Goal: Task Accomplishment & Management: Use online tool/utility

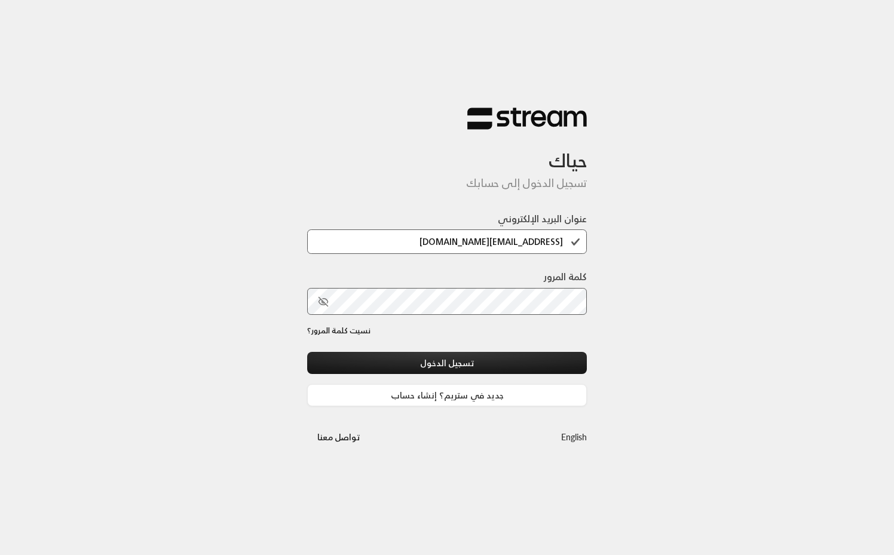
type input "[EMAIL_ADDRESS][DOMAIN_NAME]"
click at [582, 332] on div "نسيت كلمة المرور؟" at bounding box center [447, 331] width 280 height 12
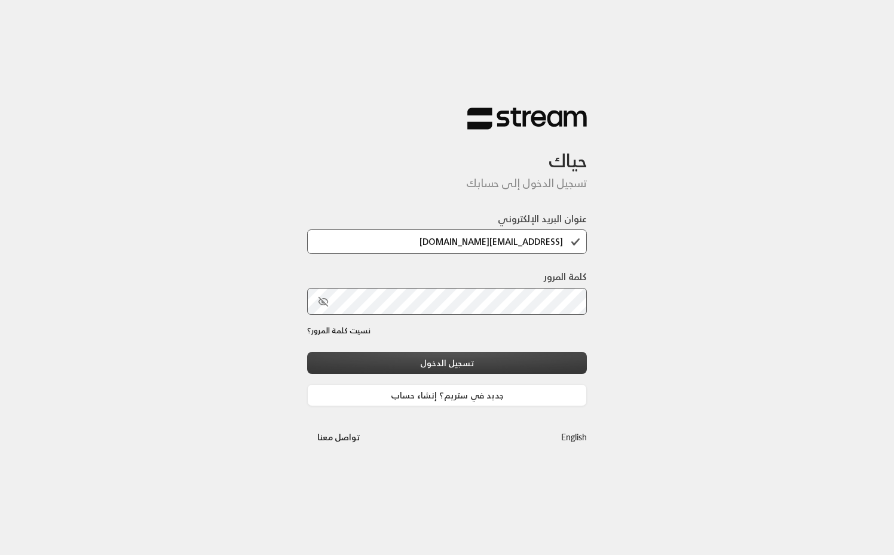
click at [518, 362] on button "تسجيل الدخول" at bounding box center [447, 363] width 280 height 22
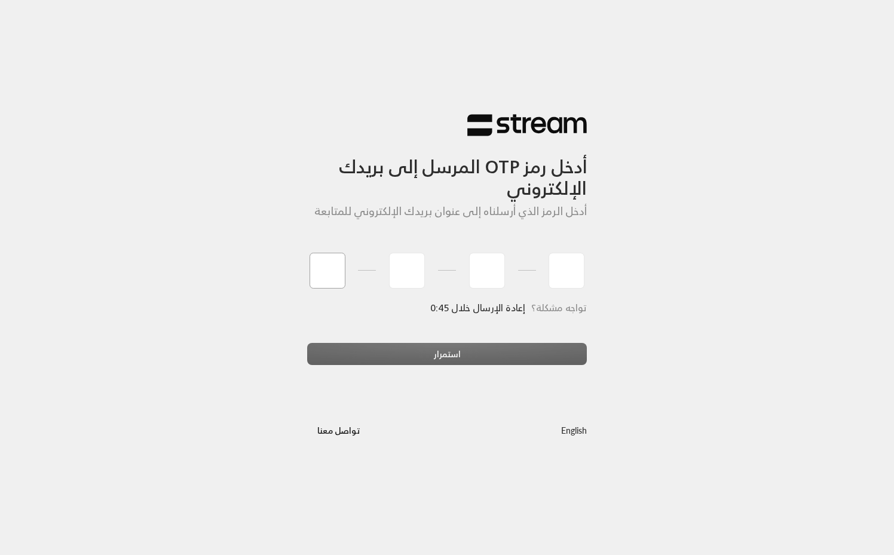
type input "7"
type input "6"
type input "5"
type input "6"
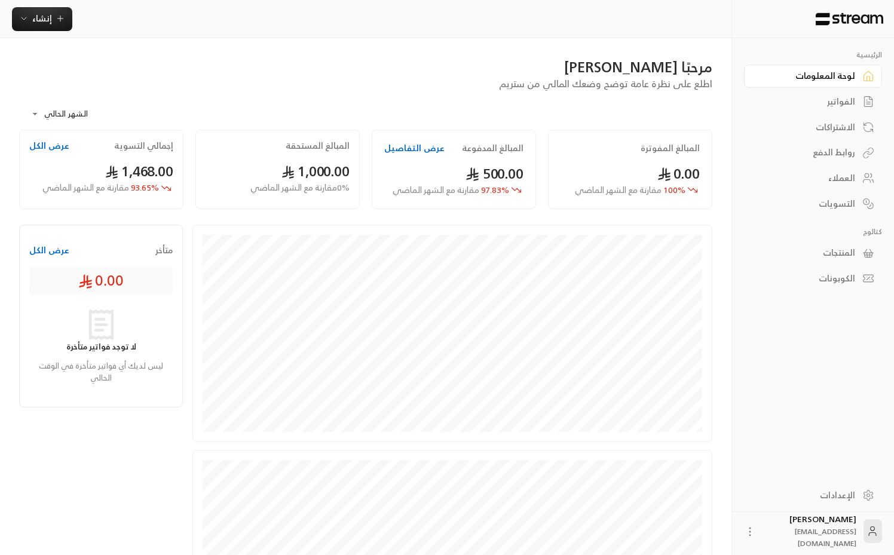
click at [846, 252] on div "المنتجات" at bounding box center [807, 253] width 96 height 12
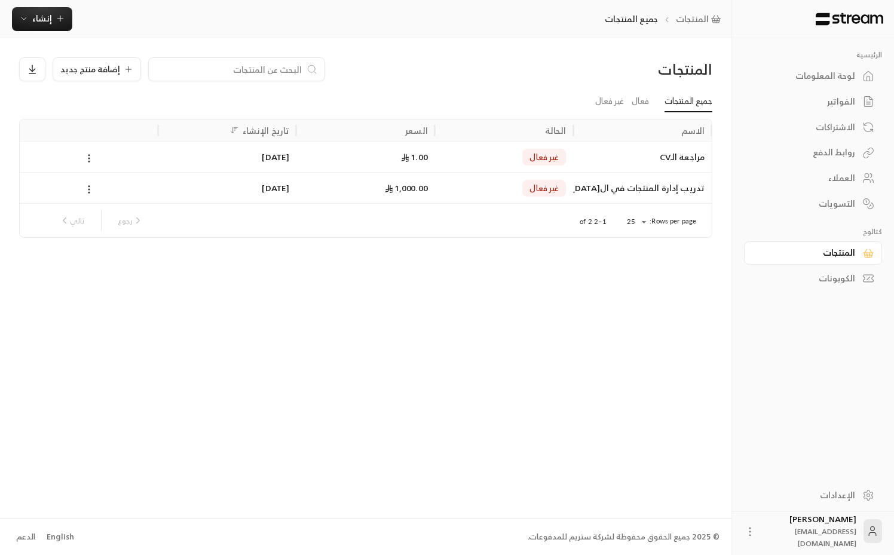
click at [595, 182] on div "تدريب إدارة المنتجات في ال[GEOGRAPHIC_DATA]" at bounding box center [642, 188] width 124 height 30
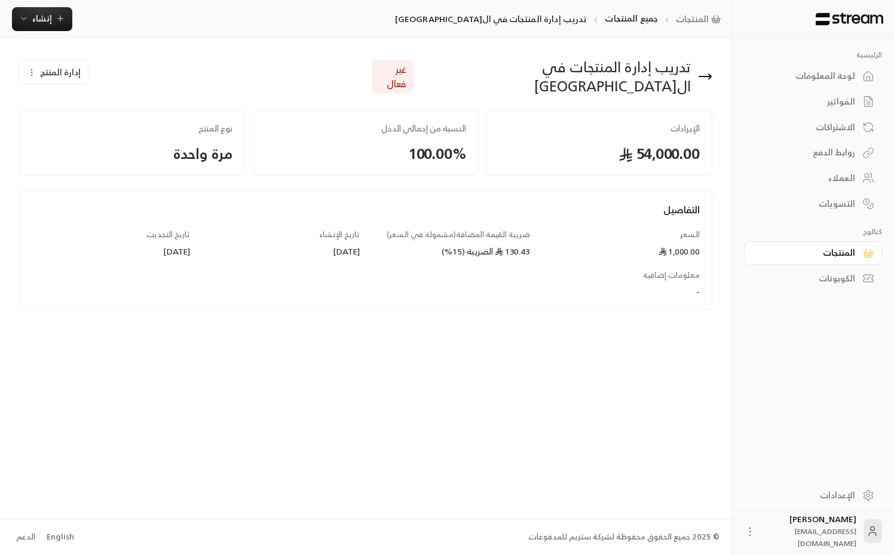
click at [707, 69] on icon at bounding box center [705, 76] width 14 height 14
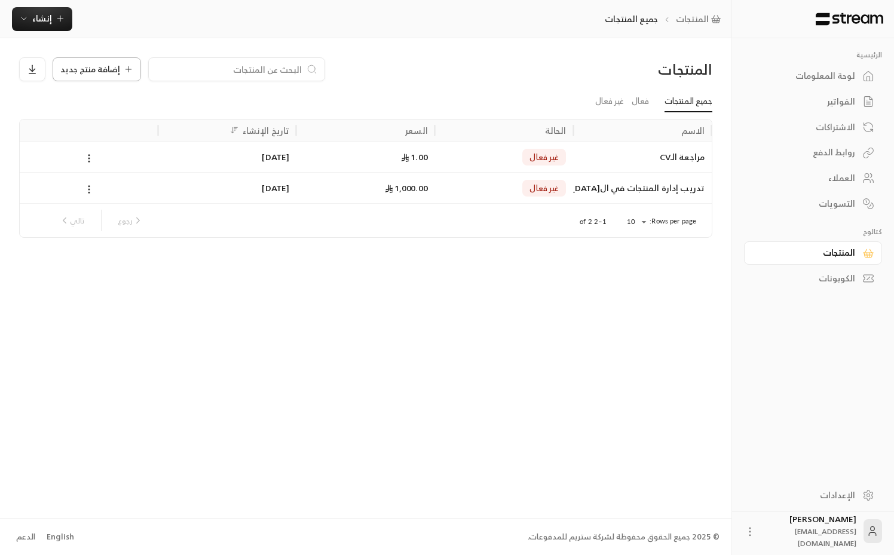
click at [109, 73] on span "إضافة منتج جديد" at bounding box center [90, 69] width 60 height 8
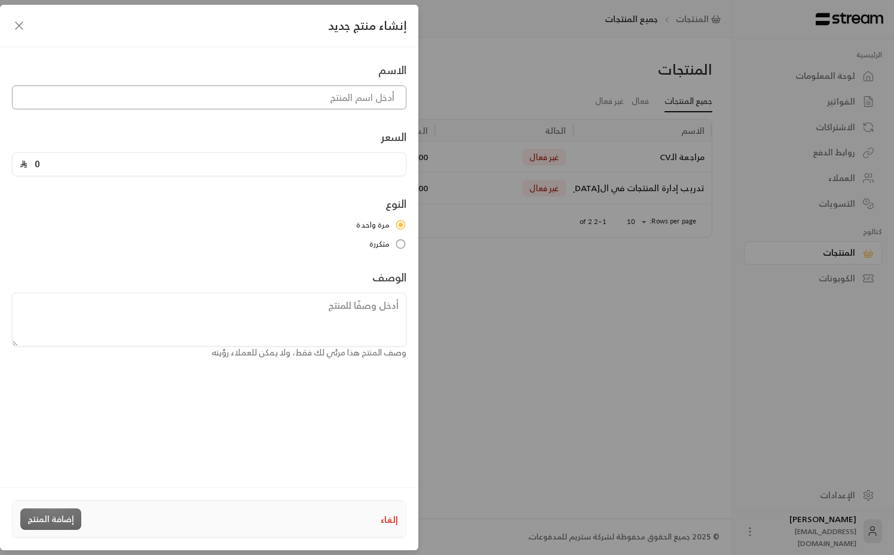
click at [269, 97] on input at bounding box center [209, 97] width 394 height 24
type input "دورة"
type input "إدارة"
type input "مدخل لإدارة المنتجات في ال[GEOGRAPHIC_DATA]"
click at [289, 172] on input "0" at bounding box center [212, 164] width 371 height 23
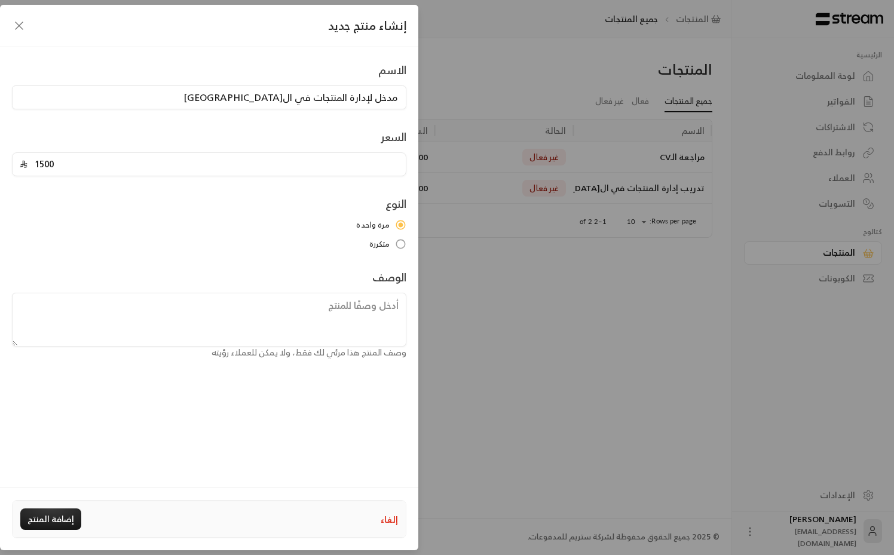
type input "1500"
click at [252, 406] on div "الاسم مدخل لإدارة المنتجات في السعودية السعر 1500 النوع مرة واحدة متكررة الوصف …" at bounding box center [209, 265] width 418 height 437
click at [42, 526] on button "إضافة المنتج" at bounding box center [50, 520] width 61 height 22
type input "0"
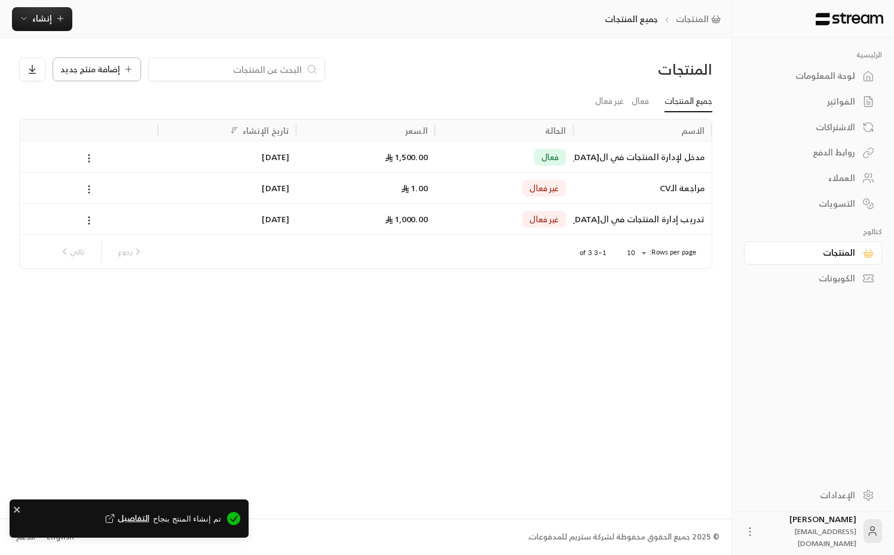
click at [75, 68] on span "إضافة منتج جديد" at bounding box center [90, 69] width 60 height 8
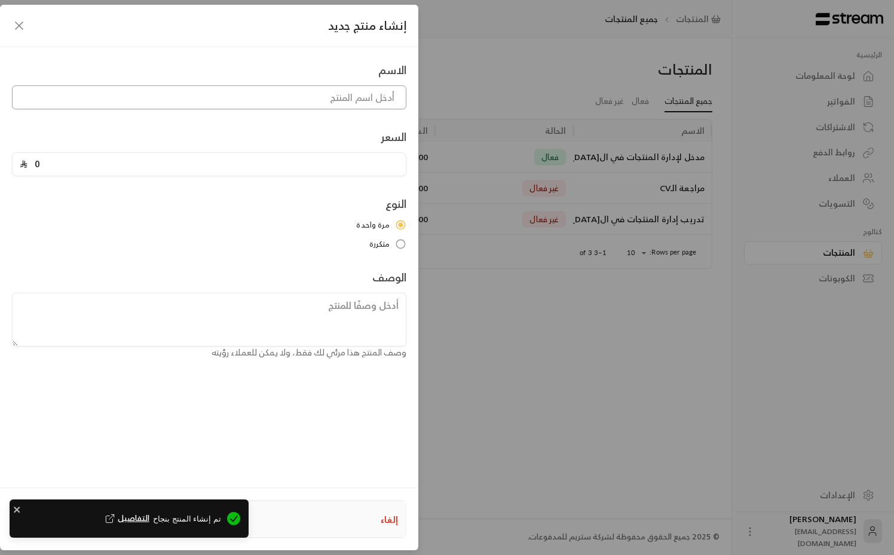
click at [347, 99] on input at bounding box center [209, 97] width 394 height 24
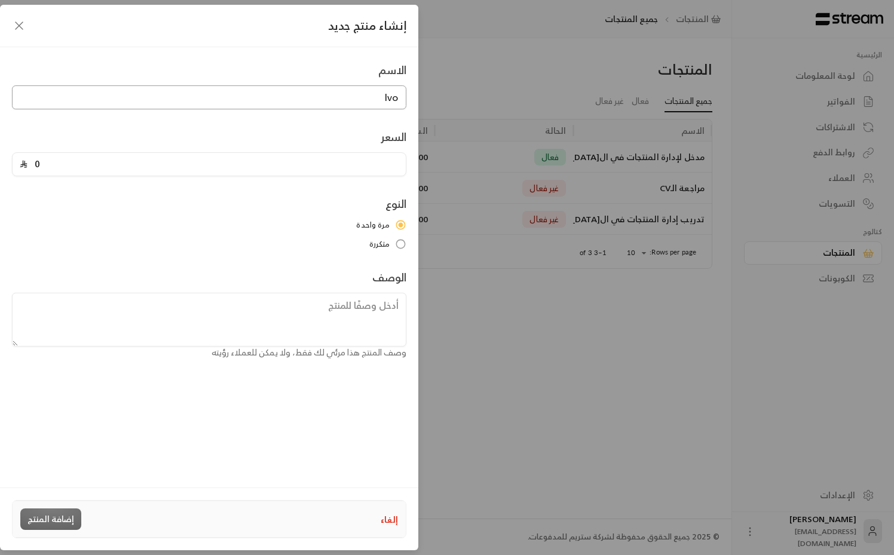
type input "lvog"
type input "ال"
type input "Advanced Product Management in [GEOGRAPHIC_DATA]"
click at [376, 172] on input "0" at bounding box center [212, 164] width 371 height 23
type input "2500"
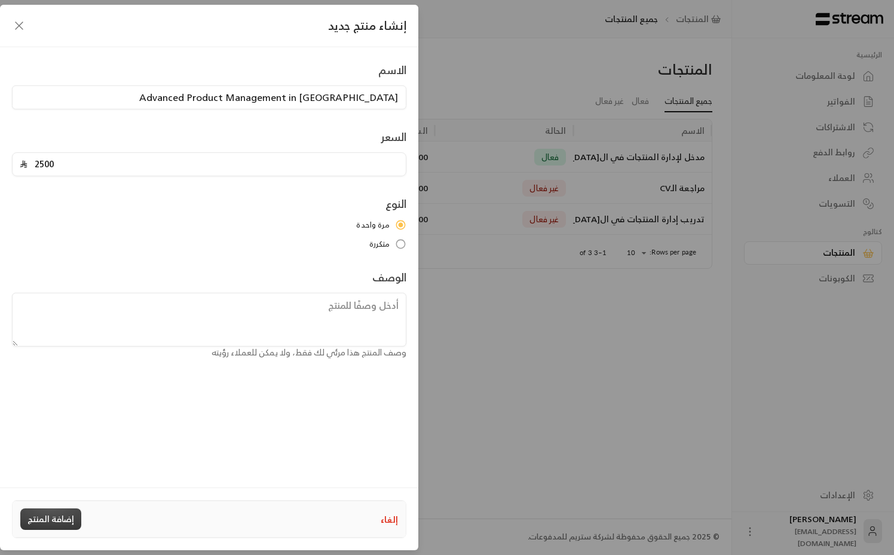
click at [61, 515] on button "إضافة المنتج" at bounding box center [50, 520] width 61 height 22
type input "0"
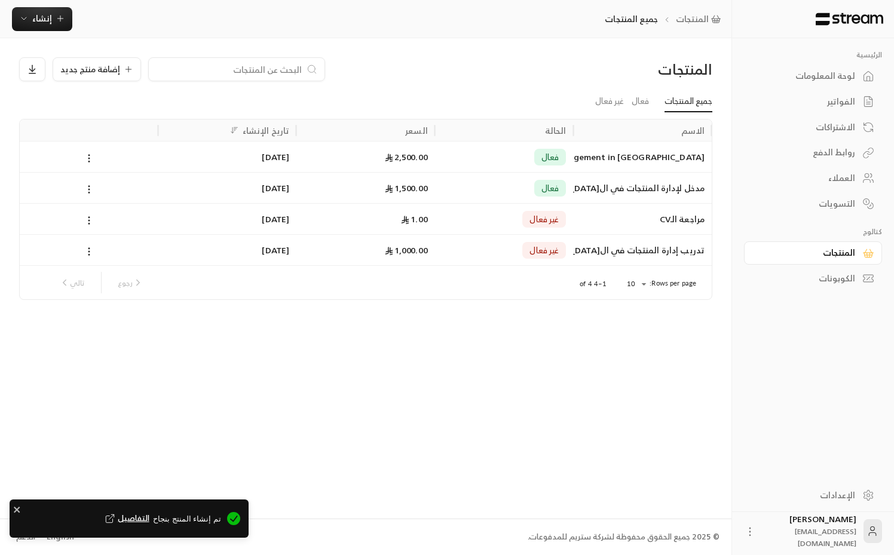
click at [90, 197] on div at bounding box center [89, 188] width 124 height 30
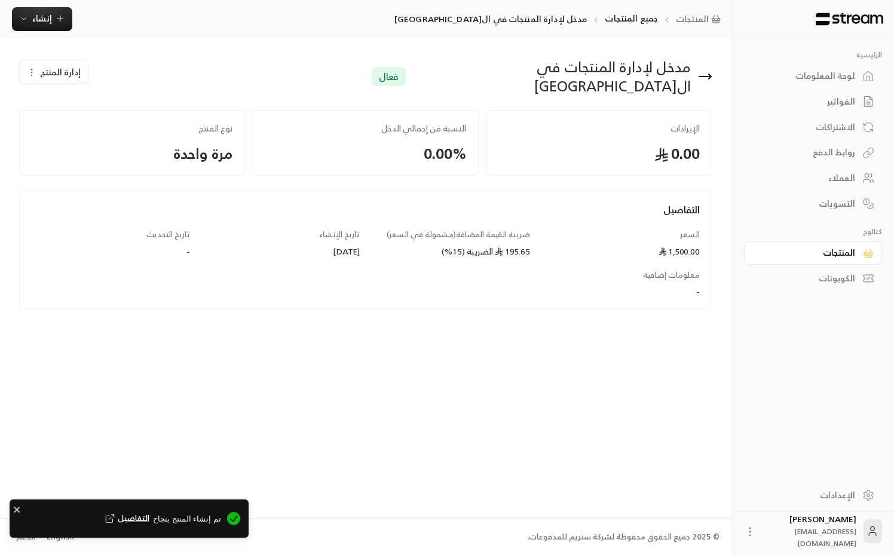
click at [35, 62] on button "إدارة المنتج" at bounding box center [54, 72] width 68 height 24
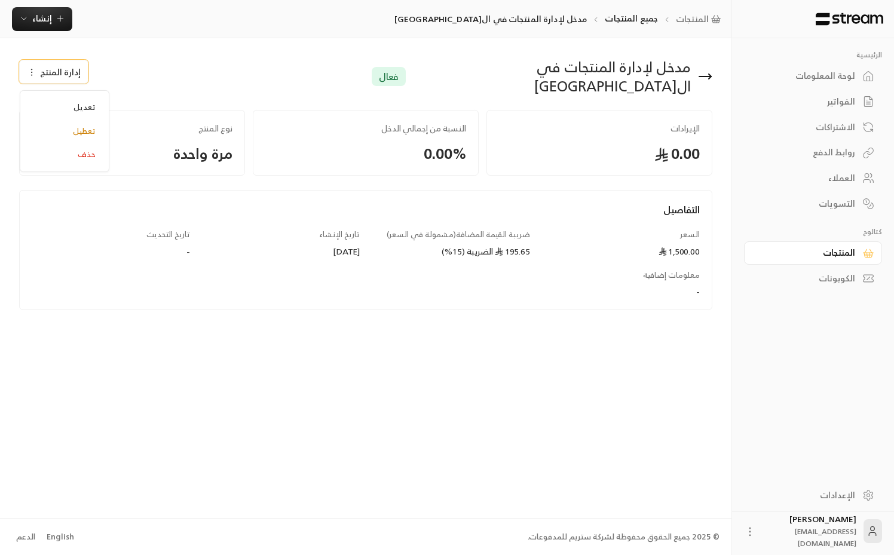
click at [156, 75] on div "إدارة المنتج تعديل تعطيل حذف" at bounding box center [189, 76] width 353 height 38
click at [683, 273] on div "معلومات إضافية -" at bounding box center [536, 284] width 340 height 29
click at [710, 74] on icon at bounding box center [710, 76] width 2 height 5
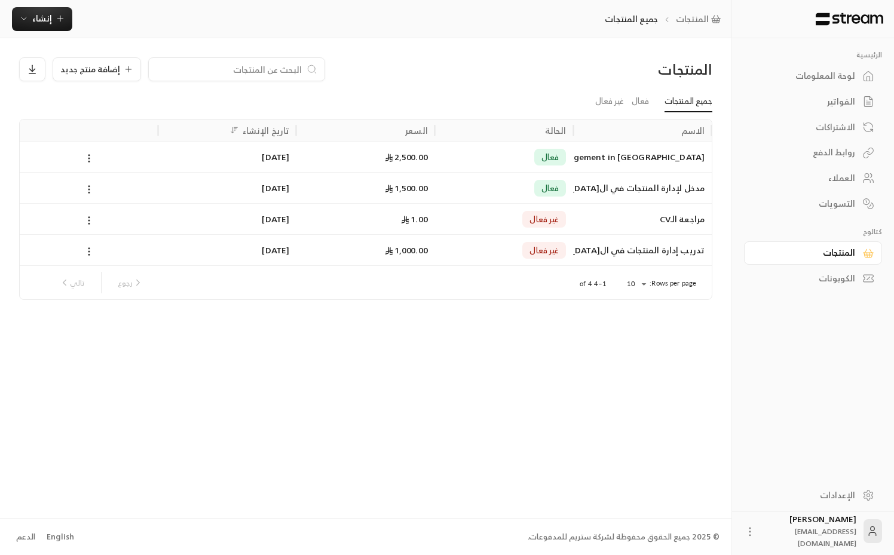
click at [500, 153] on div "فعال" at bounding box center [504, 157] width 124 height 30
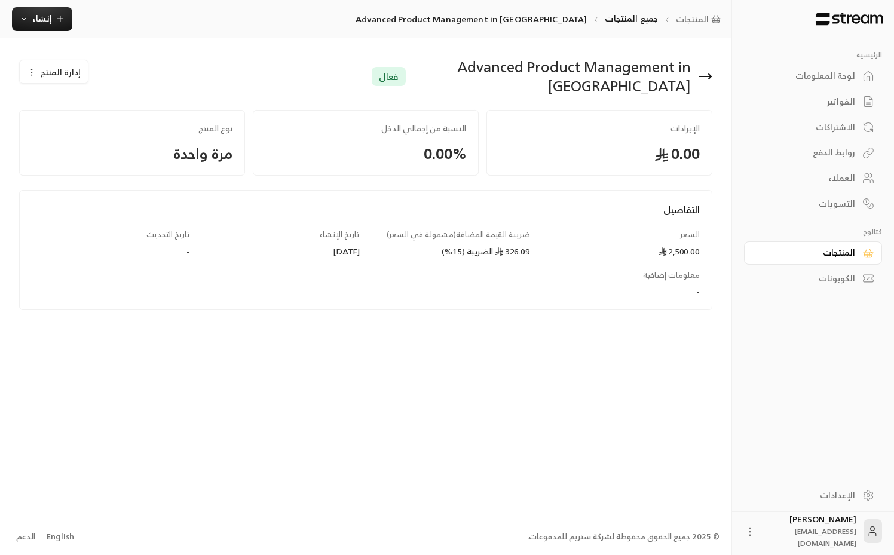
click at [701, 75] on icon at bounding box center [705, 76] width 14 height 14
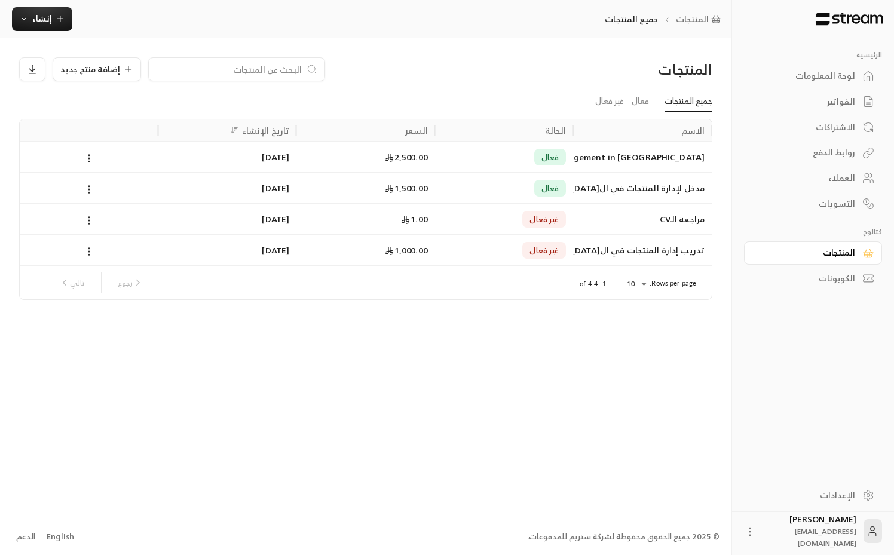
click at [844, 284] on div "الكوبونات" at bounding box center [807, 279] width 96 height 12
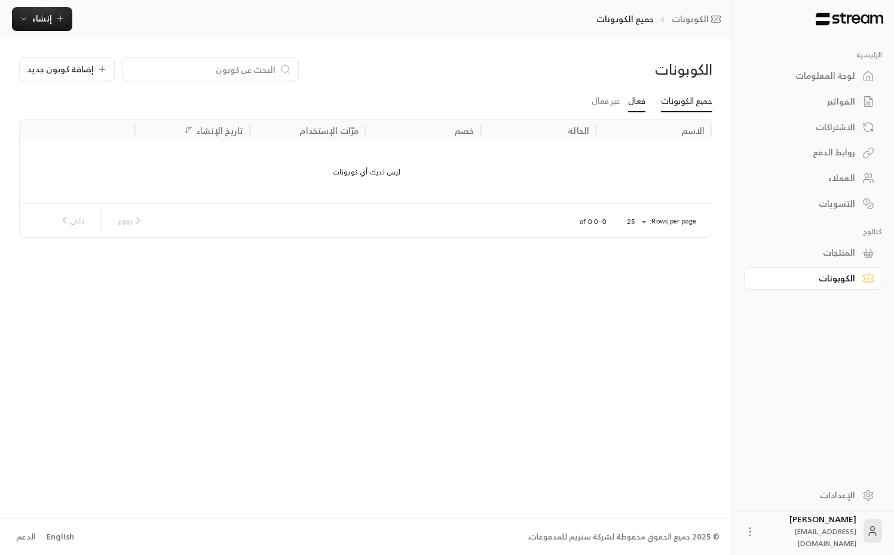
click at [634, 97] on link "فعال" at bounding box center [636, 102] width 17 height 22
click at [697, 105] on link "جميع الكوبونات" at bounding box center [686, 102] width 51 height 22
click at [52, 68] on span "إضافة كوبون جديد" at bounding box center [60, 69] width 67 height 8
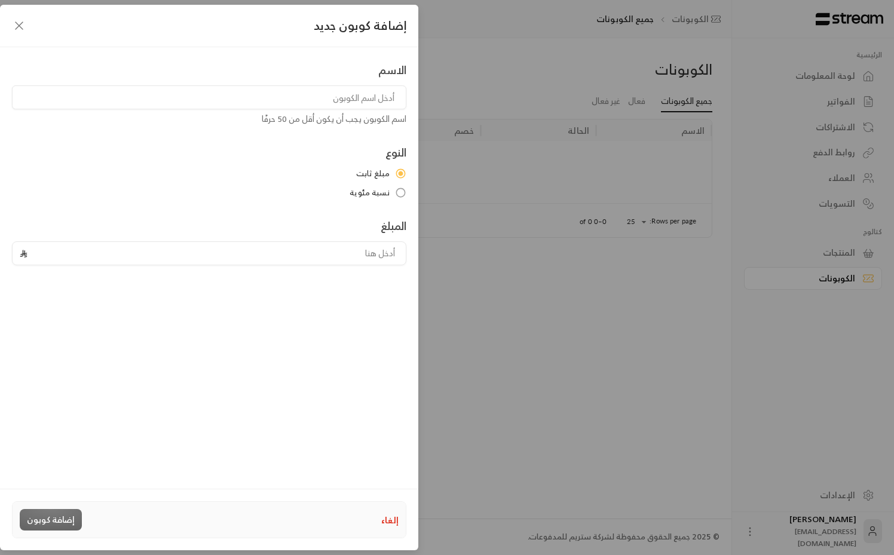
click at [300, 97] on input at bounding box center [209, 97] width 394 height 24
click at [358, 101] on input at bounding box center [209, 97] width 394 height 24
type input "تخفيض"
click at [17, 26] on icon "button" at bounding box center [19, 26] width 14 height 14
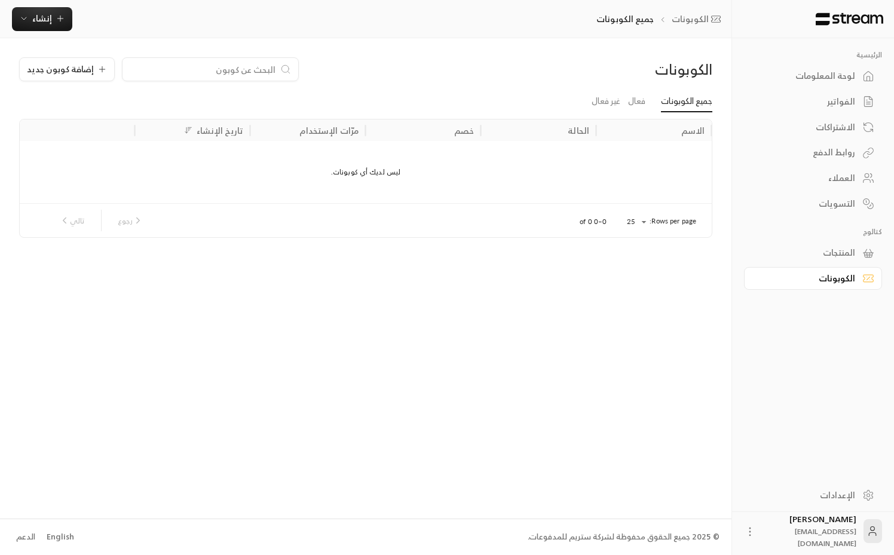
click at [838, 157] on div "روابط الدفع" at bounding box center [807, 152] width 96 height 12
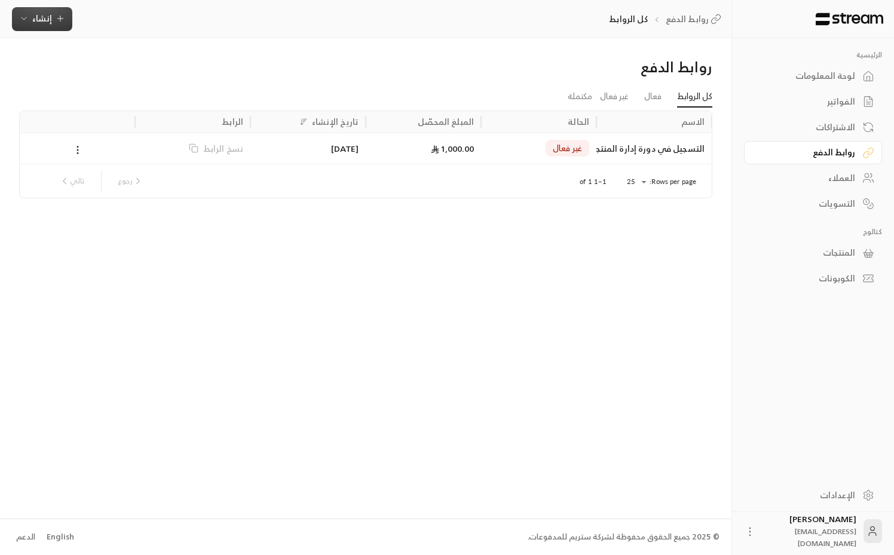
click at [22, 17] on icon "button" at bounding box center [24, 19] width 10 height 10
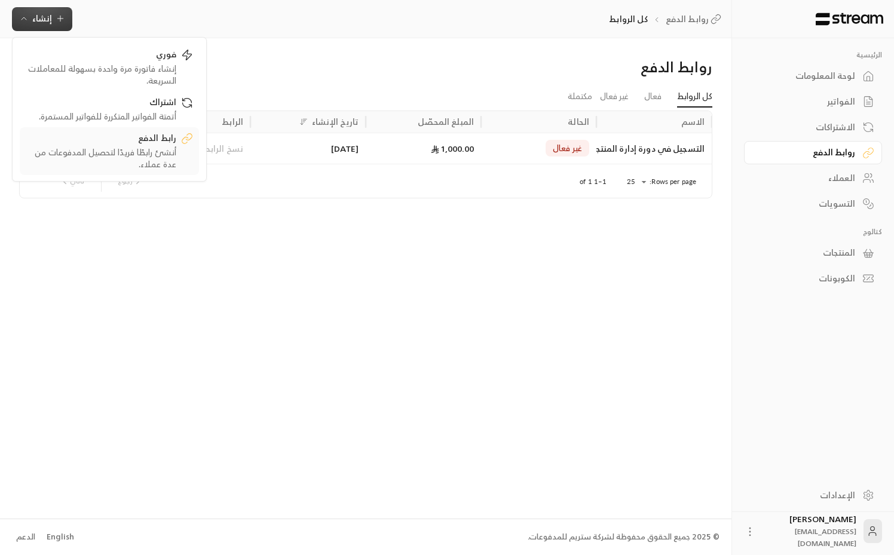
click at [167, 154] on div "أنشئ رابطًا فريدًا لتحصيل المدفوعات من عدة عملاء." at bounding box center [101, 158] width 151 height 24
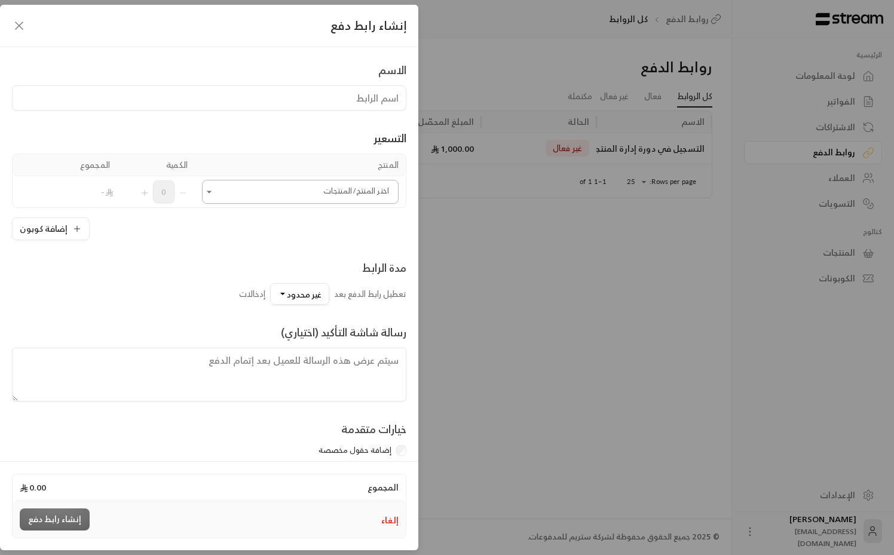
click at [304, 193] on input "اختر المنتج/المنتجات" at bounding box center [300, 192] width 197 height 21
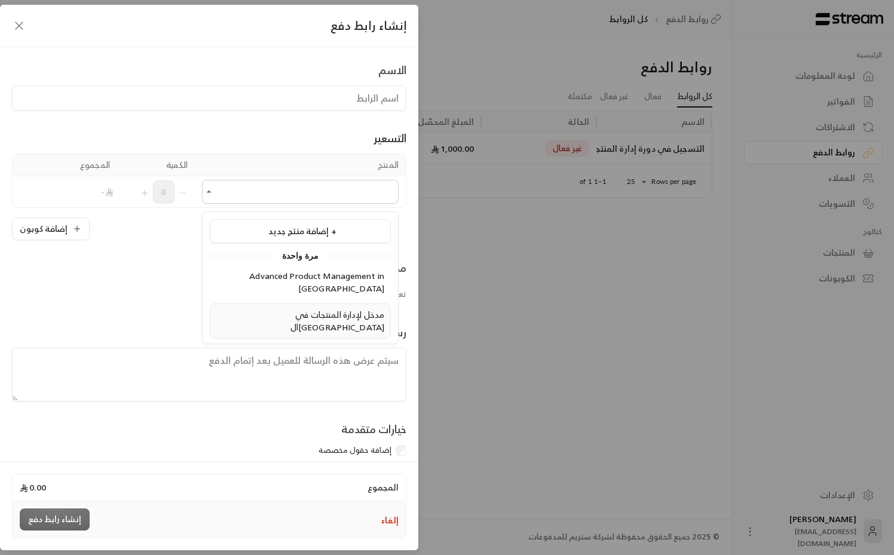
click at [319, 307] on span "مدخل لإدارة المنتجات في ال[GEOGRAPHIC_DATA]" at bounding box center [337, 320] width 94 height 27
type input "**********"
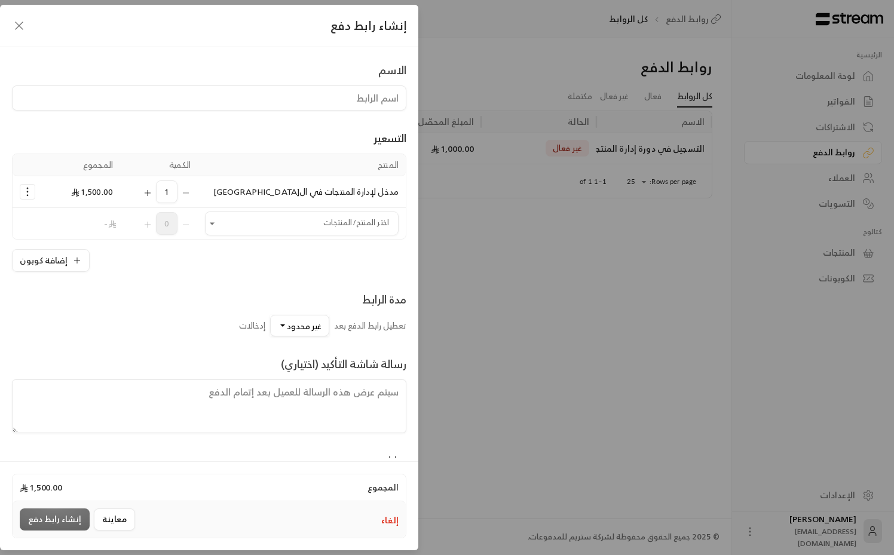
click at [27, 192] on circle "Selected Products" at bounding box center [27, 191] width 1 height 1
click at [64, 224] on span "إضافة كوبون" at bounding box center [74, 222] width 44 height 14
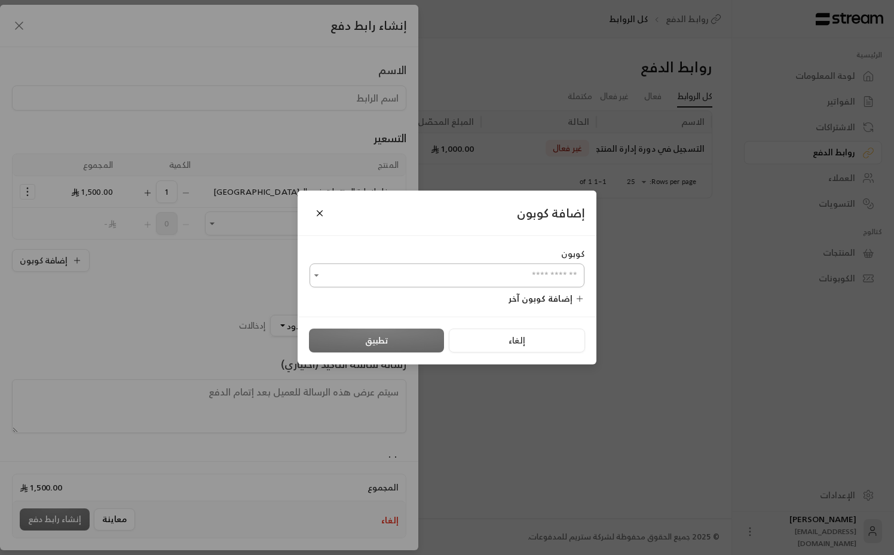
click at [493, 272] on input "اختر المنتج/المنتجات" at bounding box center [447, 275] width 275 height 21
click at [479, 238] on div "كوبون ​ إضافة كوبون آخر" at bounding box center [447, 276] width 299 height 81
click at [313, 215] on button "Close" at bounding box center [320, 213] width 21 height 21
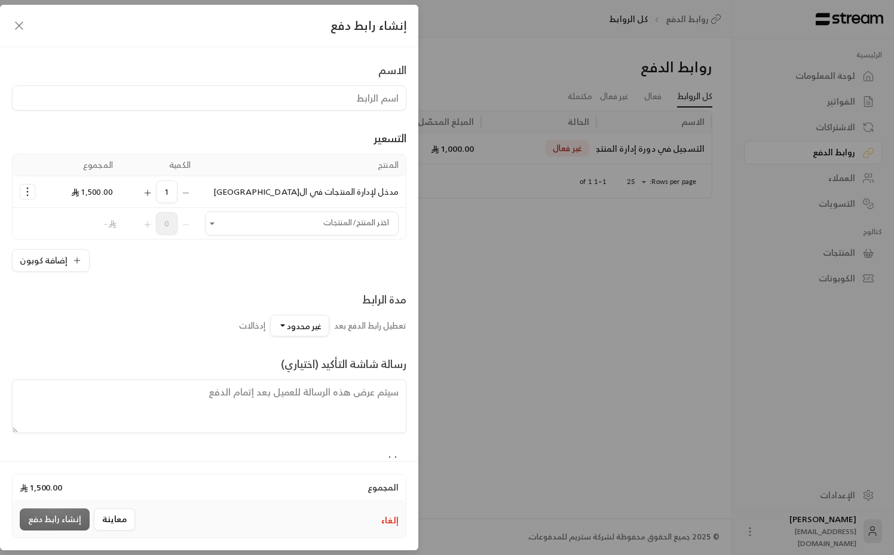
click at [230, 277] on div "مدة الرابط تعطيل رابط الدفع بعد غير محدود إدخالات" at bounding box center [209, 304] width 394 height 65
click at [283, 322] on button "غير محدود" at bounding box center [299, 326] width 59 height 22
click at [189, 353] on div "رسالة شاشة التأكيد (اختياري)" at bounding box center [209, 384] width 394 height 97
click at [27, 197] on icon "Selected Products" at bounding box center [28, 192] width 12 height 12
click at [82, 222] on span "إضافة كوبون" at bounding box center [74, 222] width 44 height 14
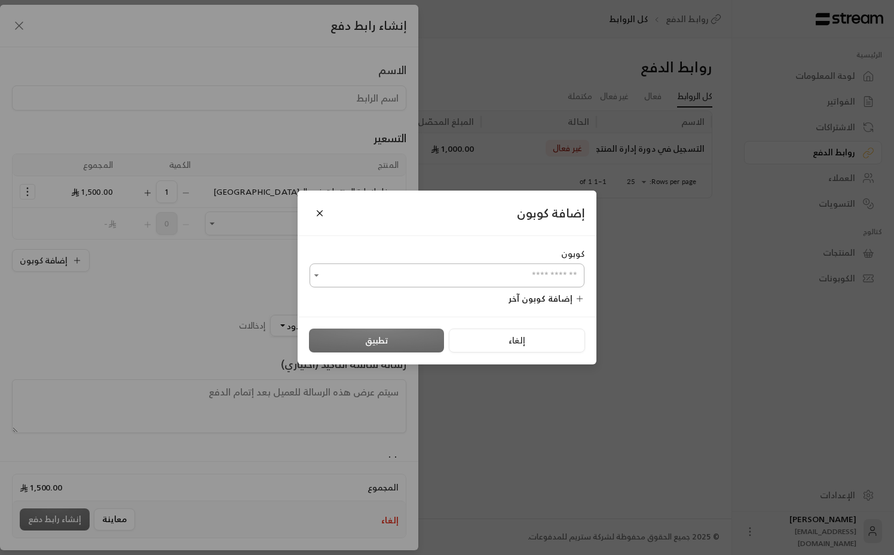
click at [430, 281] on input "اختر المنتج/المنتجات" at bounding box center [447, 275] width 275 height 21
click at [450, 312] on span "إضافة كوبون جديد +" at bounding box center [449, 312] width 82 height 16
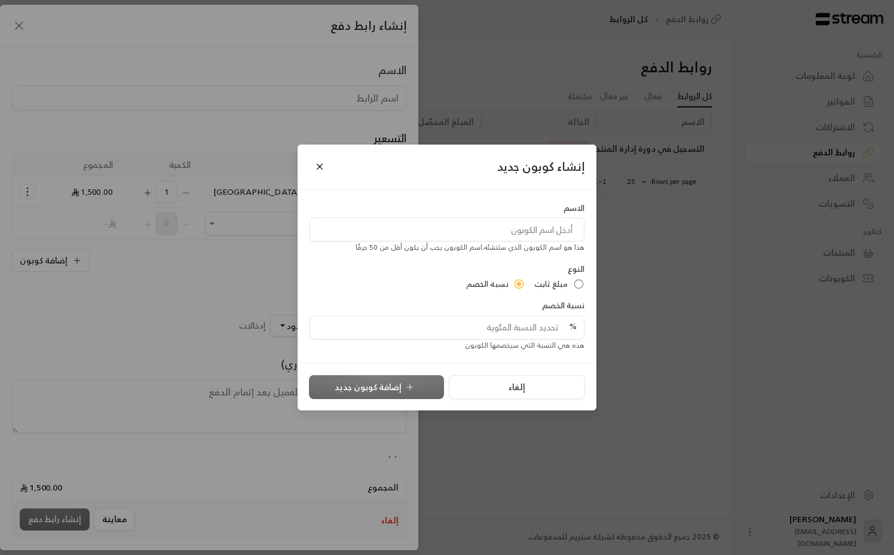
click at [540, 235] on input at bounding box center [447, 230] width 275 height 24
type input "خصم [DATE] الوطني 95"
click at [525, 322] on input "tel" at bounding box center [451, 327] width 252 height 23
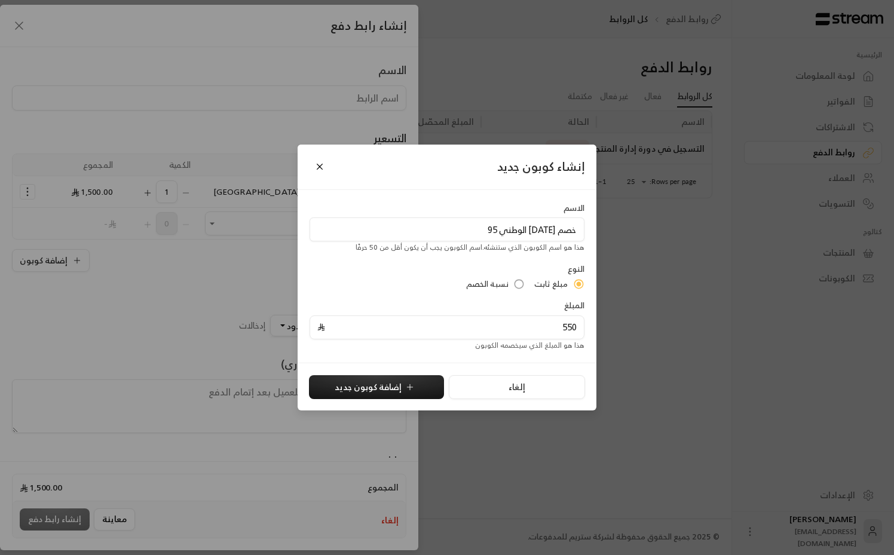
type input "550"
click at [480, 224] on input "خصم [DATE] الوطني 95" at bounding box center [447, 230] width 275 height 24
click at [504, 228] on input "خصم [DATE] الوطني – المسار المبتدئ" at bounding box center [447, 230] width 275 height 24
type input "خصم [DATE] الوطني 95 – المسار المبتدئ"
click at [405, 387] on icon "button" at bounding box center [410, 387] width 10 height 10
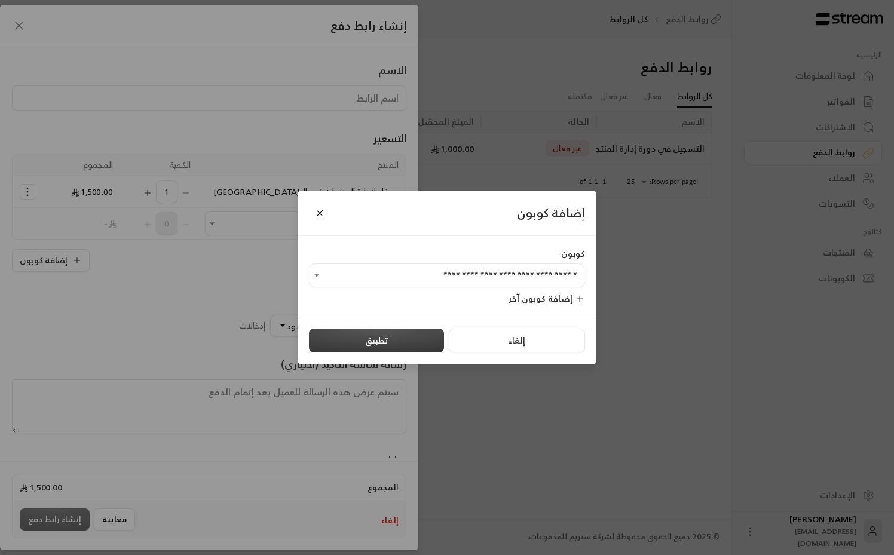
click at [407, 341] on button "تطبيق" at bounding box center [376, 341] width 135 height 24
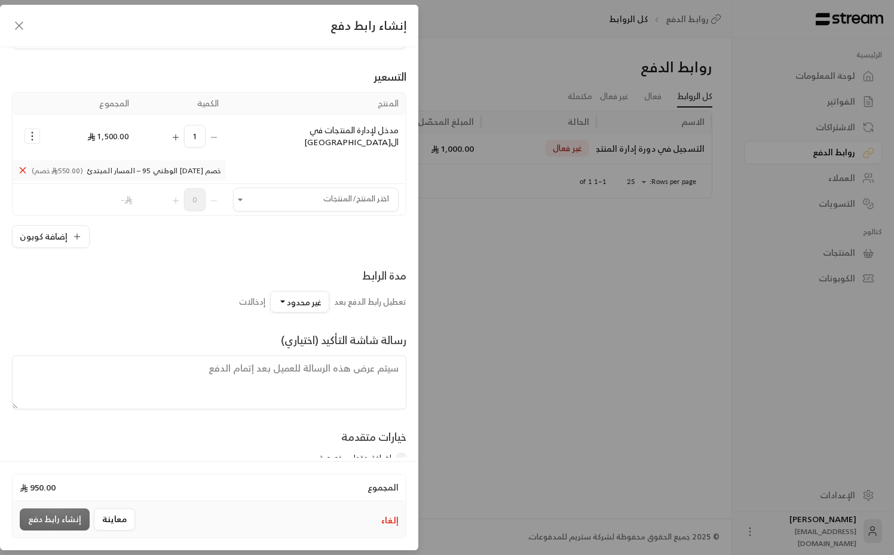
scroll to position [27, 0]
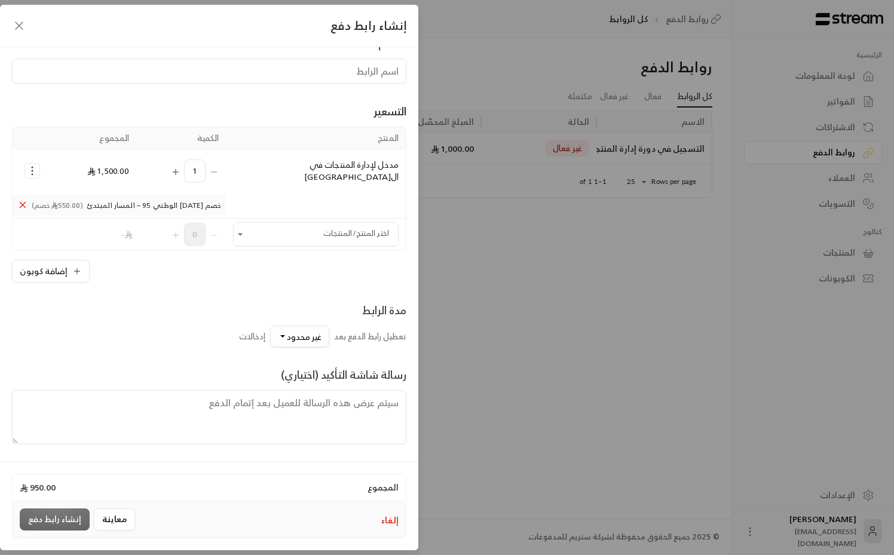
click at [293, 329] on span "غير محدود" at bounding box center [304, 336] width 35 height 15
click at [295, 299] on span "مخصص" at bounding box center [299, 306] width 32 height 15
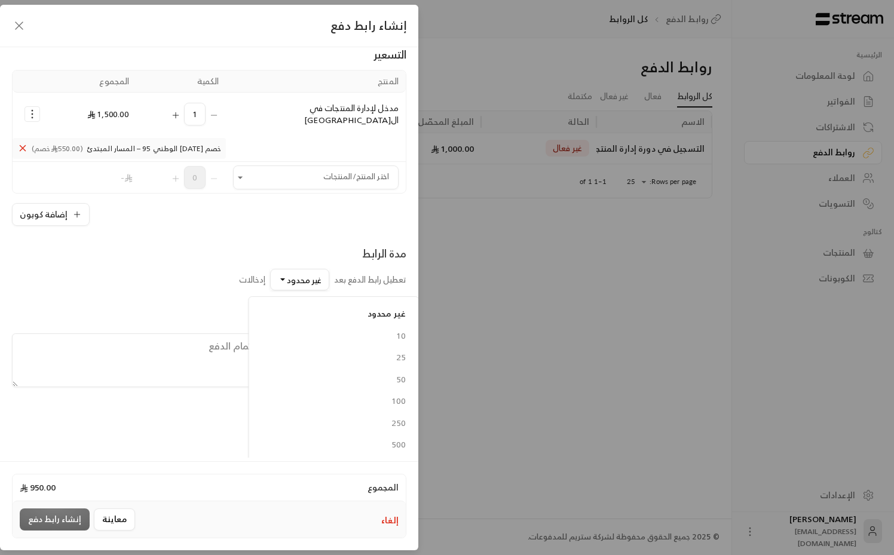
scroll to position [0, 0]
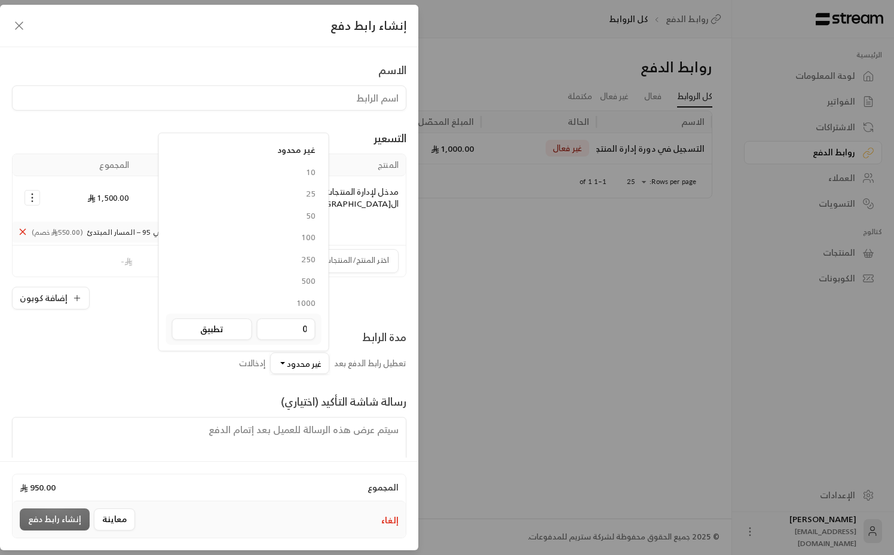
click at [296, 328] on div "0" at bounding box center [286, 329] width 59 height 21
click at [296, 323] on input "0" at bounding box center [286, 329] width 42 height 13
type input "30"
click at [235, 323] on button "تطبيق" at bounding box center [212, 330] width 80 height 22
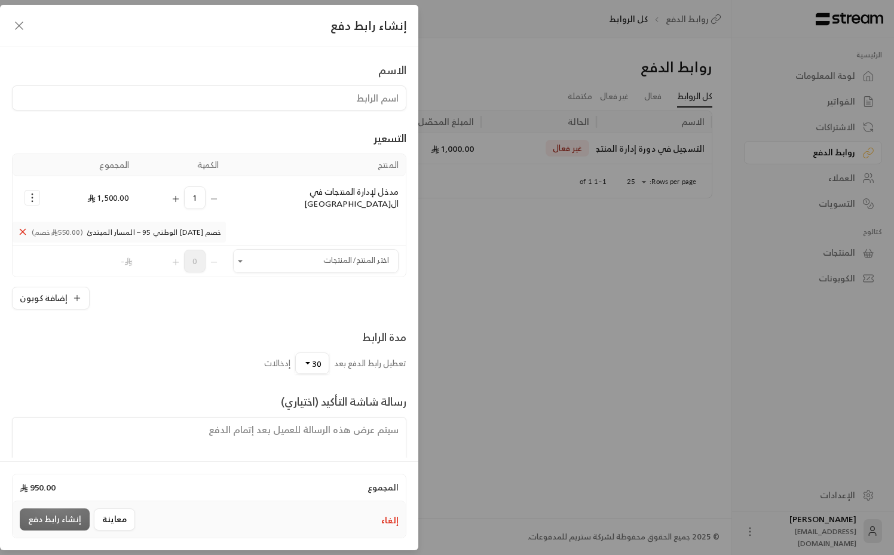
click at [217, 335] on div "مدة الرابط تعطيل رابط الدفع بعد 30 غير محدود 10 25 50 100 250 500 1000 0 تطبيق …" at bounding box center [209, 351] width 406 height 45
click at [346, 102] on input at bounding box center [209, 97] width 394 height 25
type input "lv"
click at [373, 101] on input "مدخل إدارة المنتجات في ال[GEOGRAPHIC_DATA]" at bounding box center [209, 97] width 394 height 25
click at [232, 97] on input "مدخل لإدارة المنتجات في ال[GEOGRAPHIC_DATA]" at bounding box center [209, 97] width 394 height 25
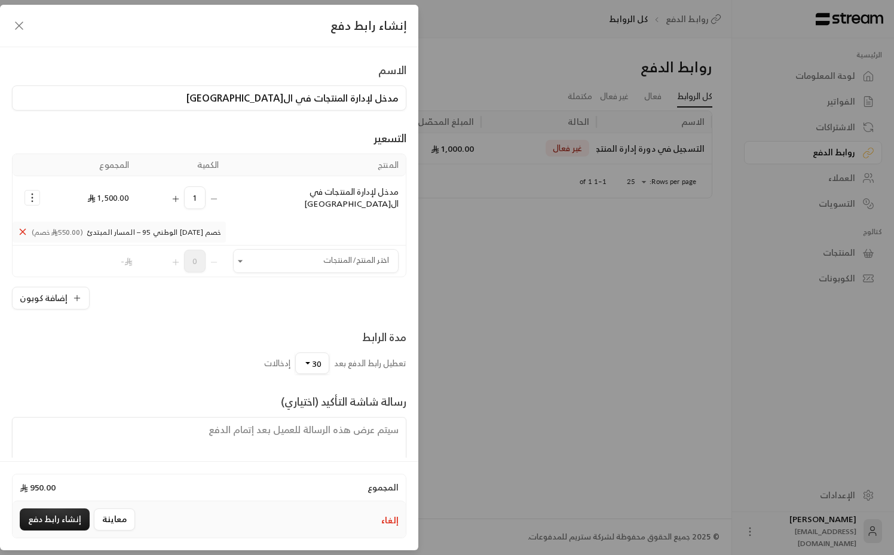
type input "مدخل لإدارة المنتجات في ال[GEOGRAPHIC_DATA]"
click at [226, 136] on div "التسعير" at bounding box center [209, 138] width 394 height 17
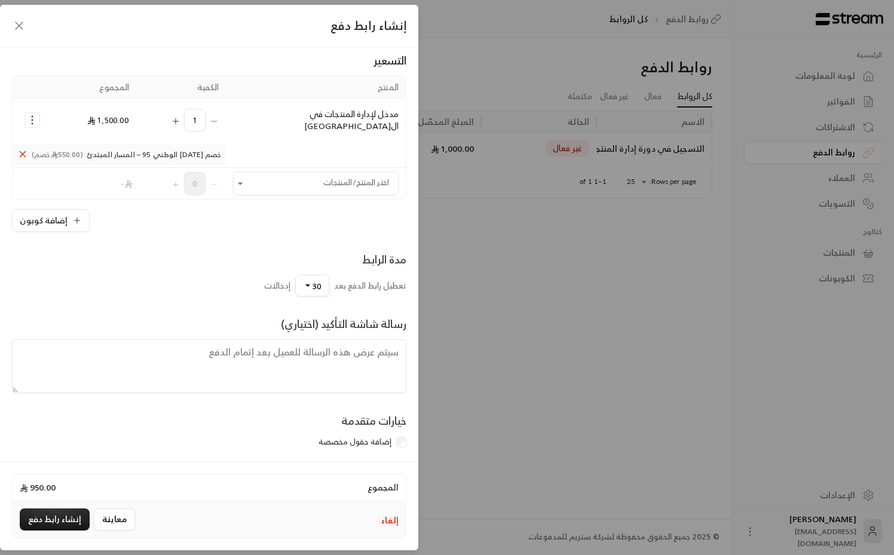
click at [274, 360] on textarea at bounding box center [209, 366] width 394 height 54
click at [213, 316] on div "رسالة شاشة التأكيد (اختياري)" at bounding box center [209, 355] width 406 height 78
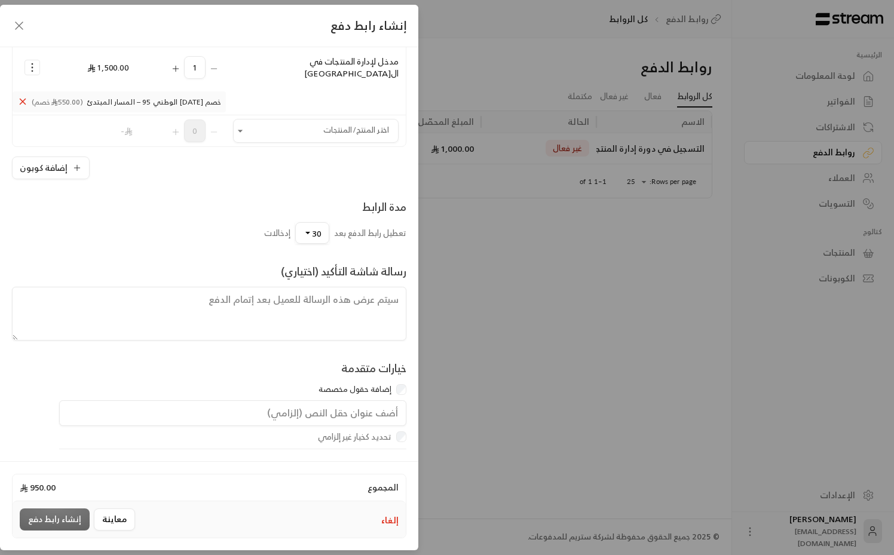
scroll to position [163, 0]
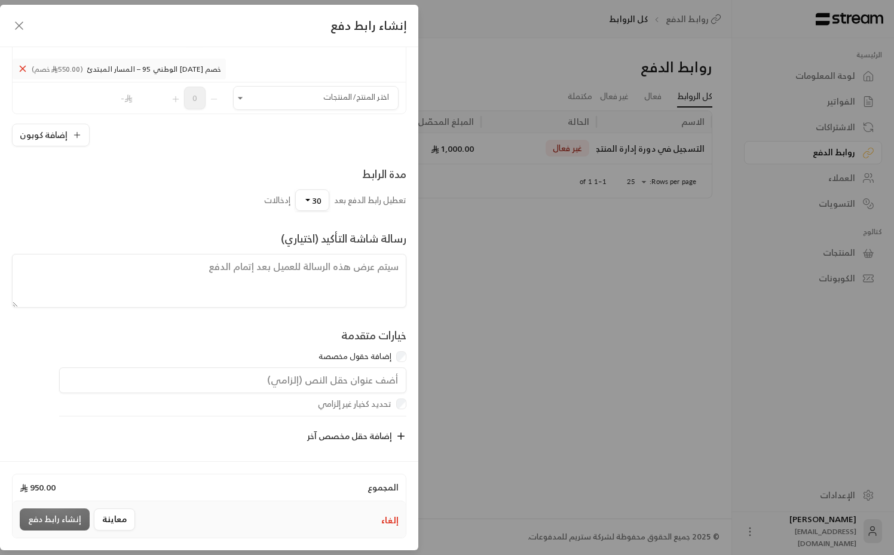
click at [279, 377] on input "text" at bounding box center [232, 381] width 347 height 26
click at [266, 336] on div "خيارات متقدمة إضافة حقول مخصصة" at bounding box center [209, 347] width 406 height 41
click at [257, 398] on div "تحديد كخيار غير إلزامي" at bounding box center [216, 404] width 380 height 12
click at [338, 429] on span "إضافة حقل مخصص آخر" at bounding box center [349, 436] width 85 height 15
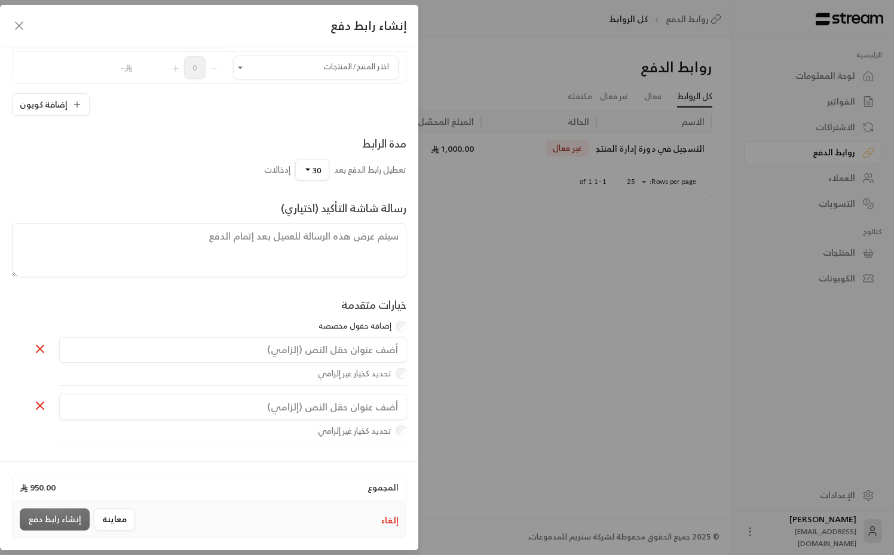
scroll to position [223, 0]
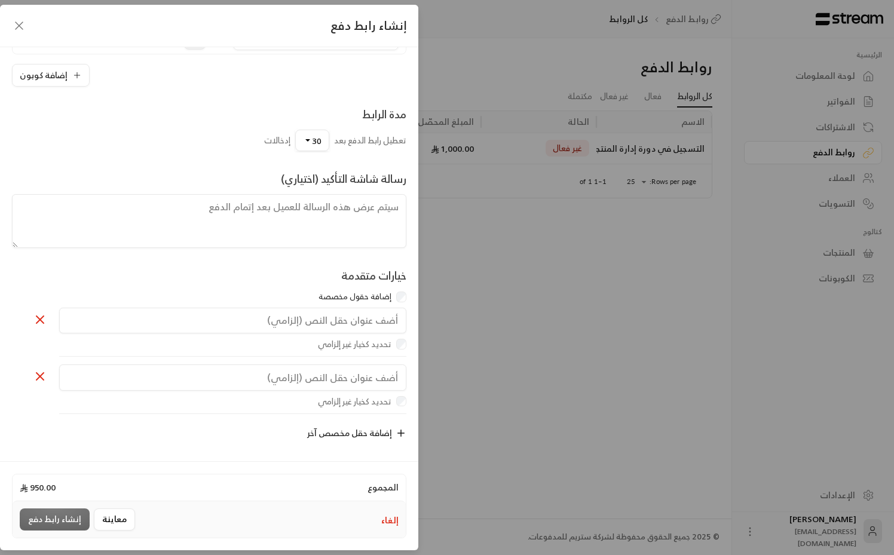
click at [325, 311] on input "text" at bounding box center [232, 321] width 347 height 26
type input "الاسم"
click at [357, 381] on input "text" at bounding box center [232, 378] width 347 height 26
type input "ا"
type input "العنوان"
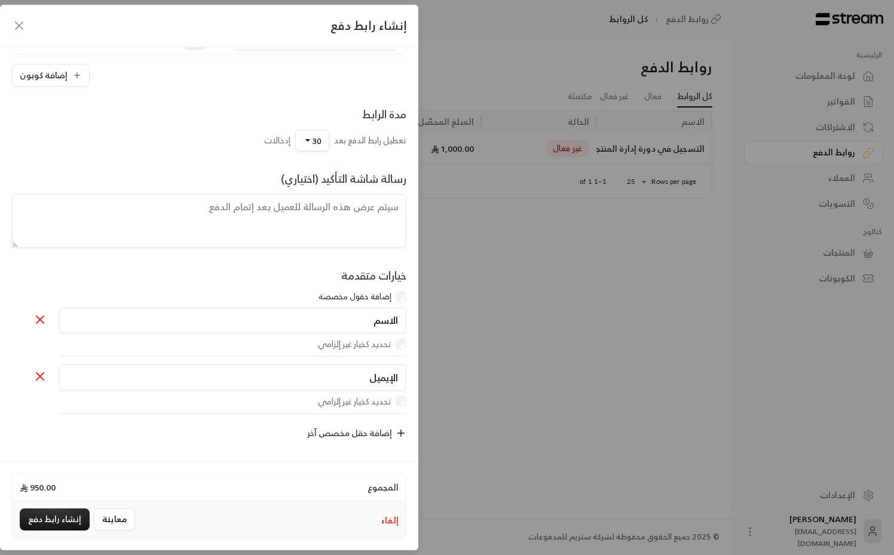
type input "الإيميل"
click at [375, 439] on button "إضافة حقل مخصص آخر" at bounding box center [355, 434] width 103 height 25
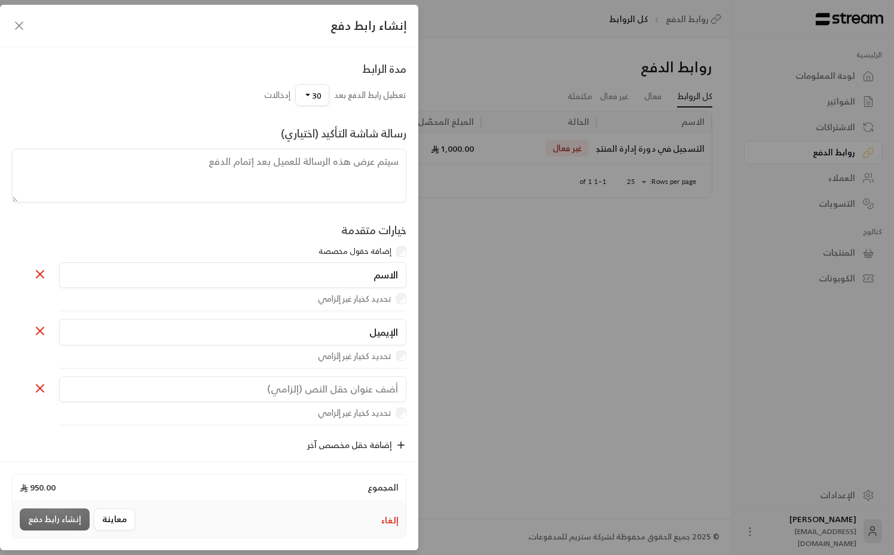
scroll to position [283, 0]
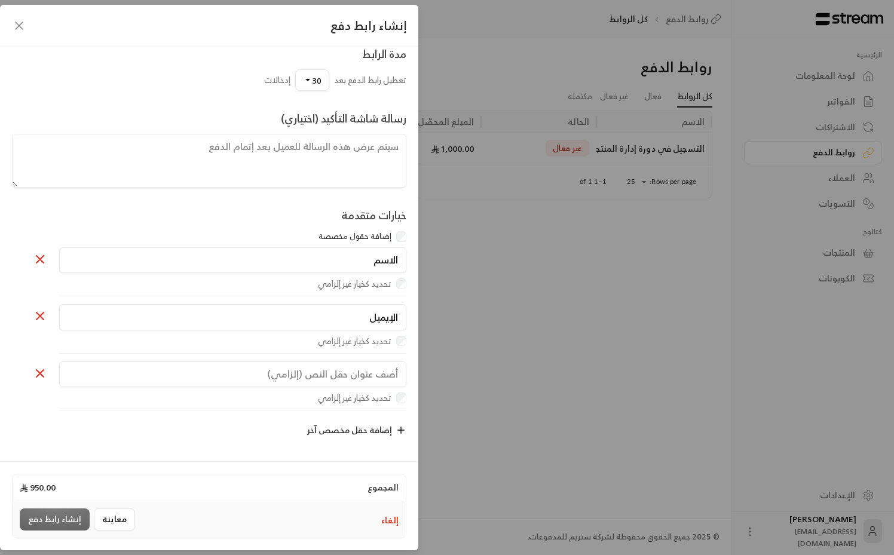
click at [350, 378] on input "text" at bounding box center [232, 375] width 347 height 26
type input "ا"
type input "حساب"
click at [38, 372] on icon at bounding box center [39, 373] width 7 height 7
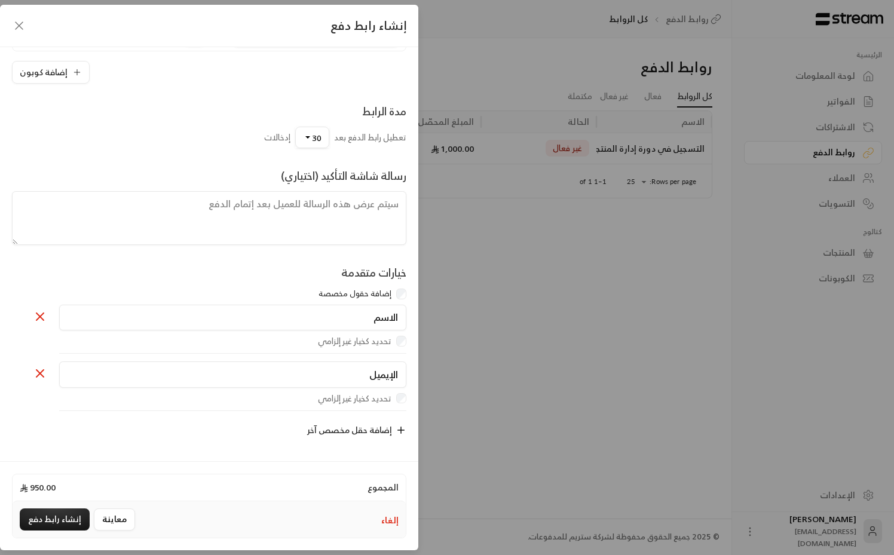
scroll to position [223, 0]
click at [40, 372] on icon at bounding box center [40, 376] width 14 height 14
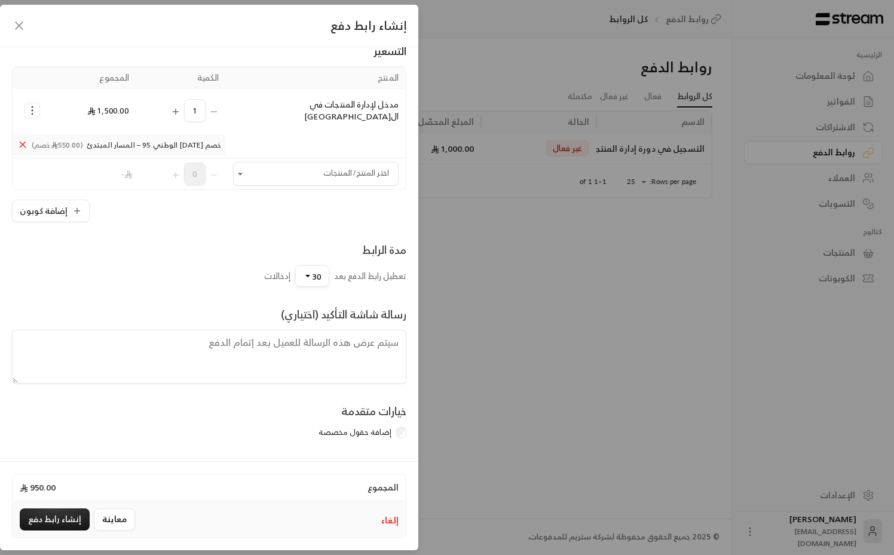
scroll to position [78, 0]
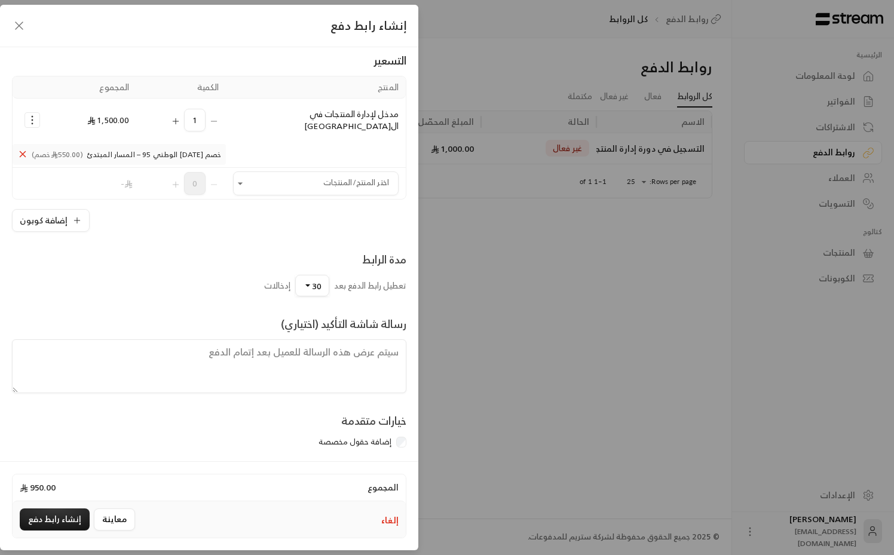
click at [295, 419] on div "خيارات متقدمة إضافة حقول مخصصة" at bounding box center [209, 432] width 406 height 41
click at [390, 437] on label "إضافة حقول مخصصة" at bounding box center [355, 442] width 73 height 12
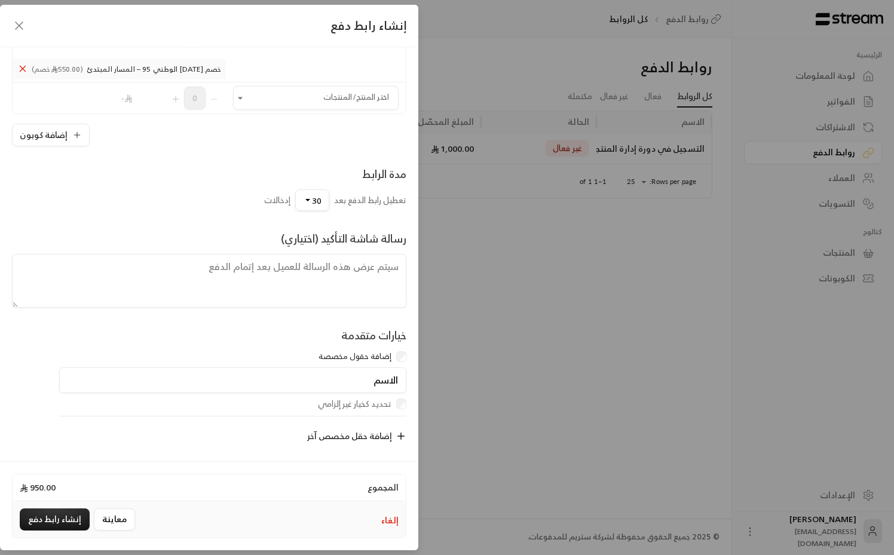
click at [378, 368] on input "الاسم" at bounding box center [232, 381] width 347 height 26
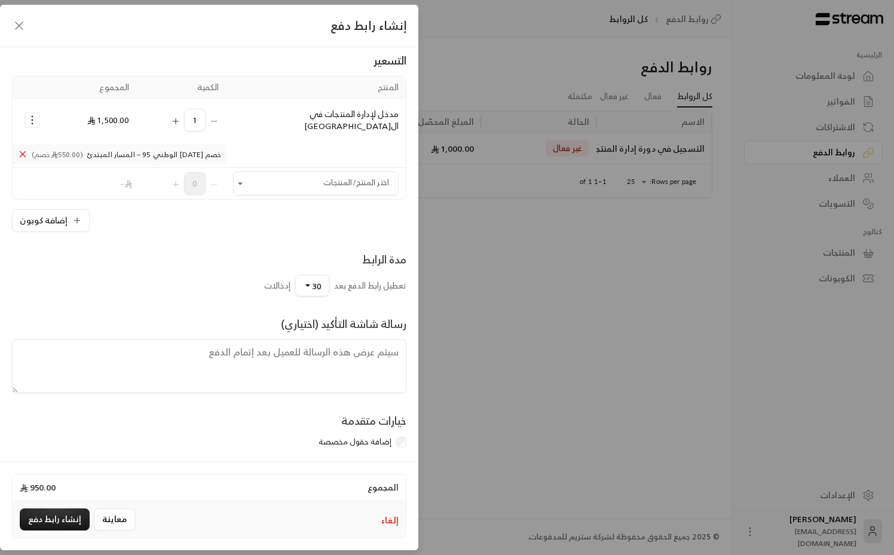
click at [224, 401] on div "خيارات متقدمة إضافة حقول مخصصة" at bounding box center [209, 423] width 394 height 60
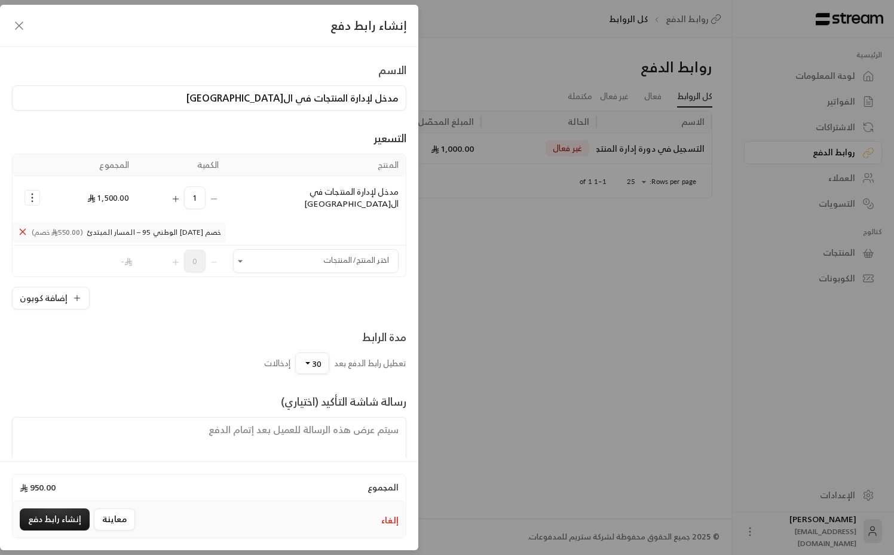
click at [308, 360] on button "30" at bounding box center [312, 364] width 34 height 22
type input "30"
click at [308, 360] on button "30" at bounding box center [312, 364] width 34 height 22
click at [215, 344] on div "مدة الرابط تعطيل رابط الدفع بعد 30 غير محدود 10 25 50 100 250 500 1000 30 تطبيق…" at bounding box center [209, 351] width 406 height 45
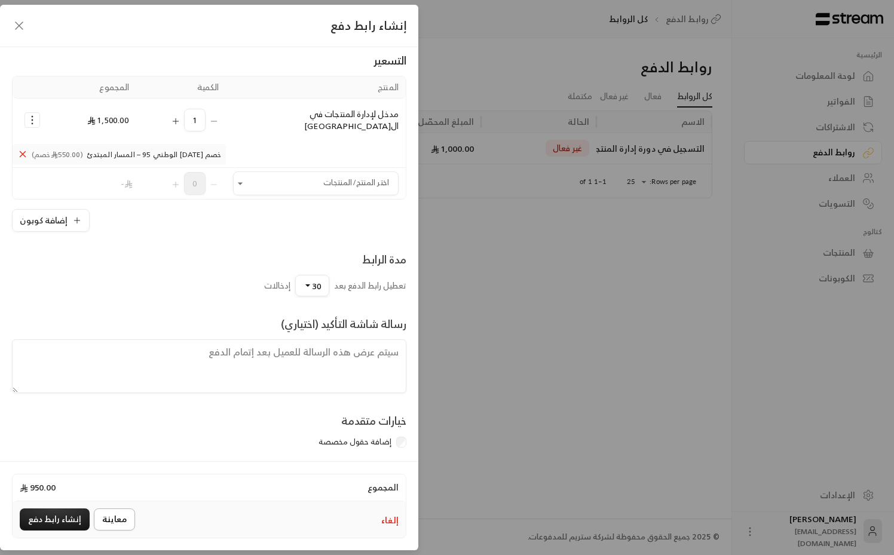
click at [114, 525] on button "معاينة" at bounding box center [114, 520] width 41 height 22
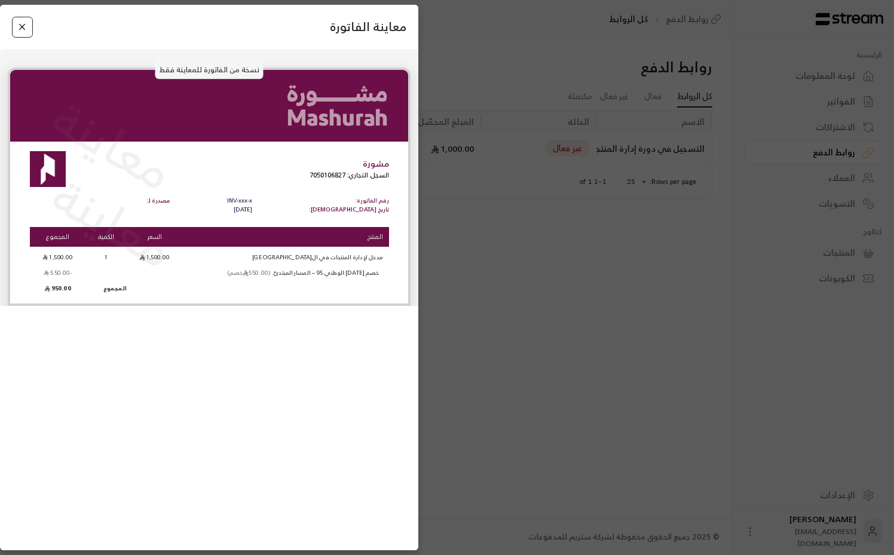
click at [20, 29] on button "Close" at bounding box center [22, 27] width 21 height 21
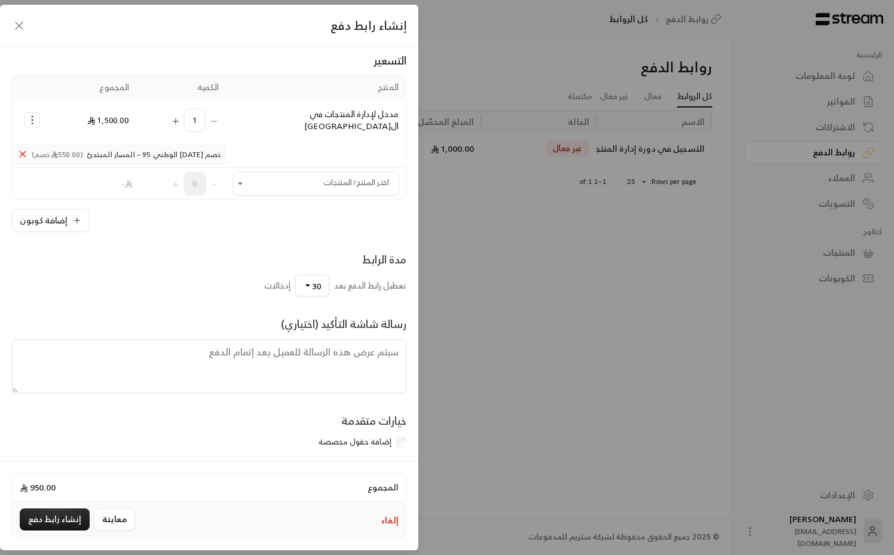
click at [79, 150] on span "(550.00 خصم)" at bounding box center [57, 155] width 51 height 10
click at [21, 23] on icon "button" at bounding box center [19, 26] width 14 height 14
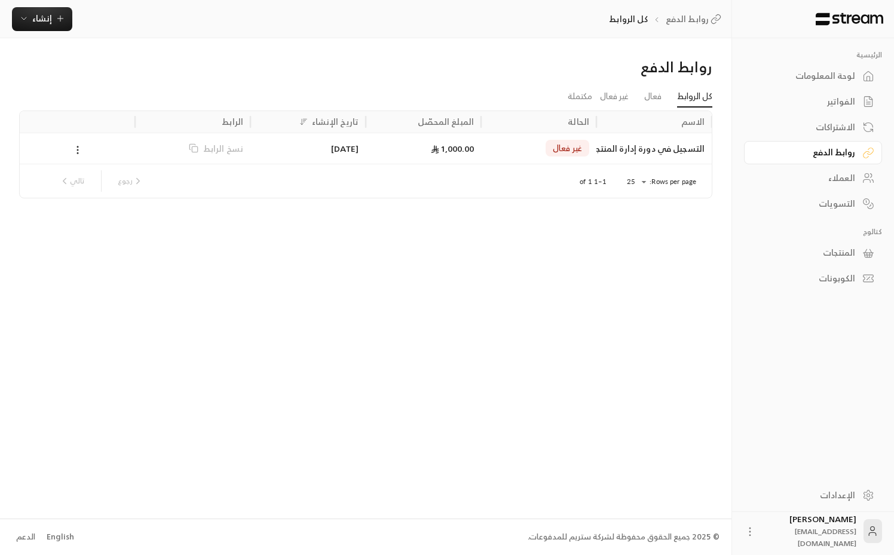
click at [846, 280] on div "الكوبونات" at bounding box center [807, 279] width 96 height 12
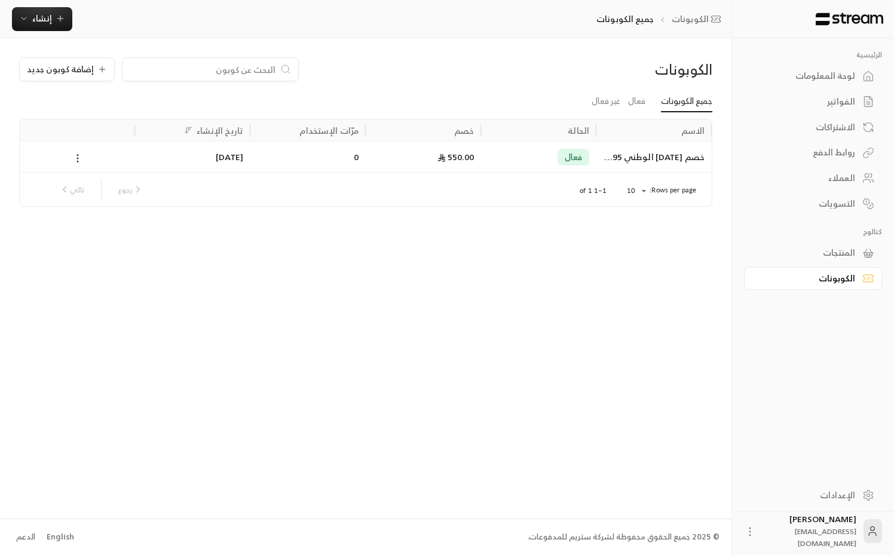
click at [76, 158] on icon at bounding box center [77, 158] width 11 height 11
click at [88, 191] on li "تعديل" at bounding box center [93, 190] width 35 height 22
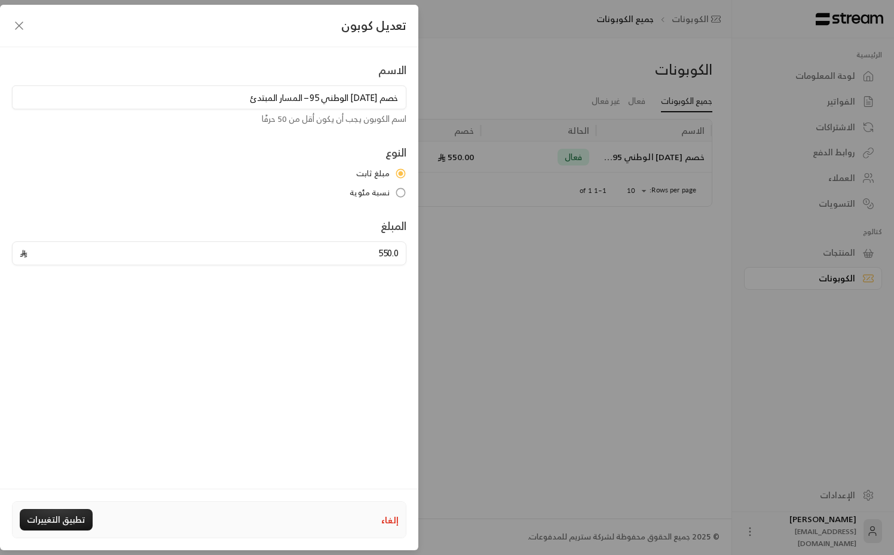
click at [261, 103] on input "خصم [DATE] الوطني 95 – المسار المبتدئ" at bounding box center [209, 97] width 394 height 24
type input "خصم [DATE] الوطني 95"
click at [368, 259] on input "100" at bounding box center [217, 253] width 363 height 23
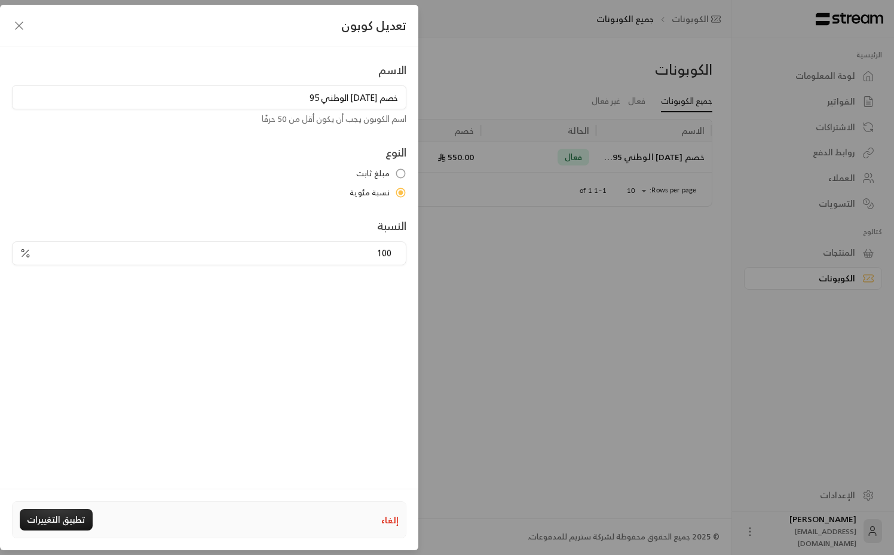
paste input "36.7"
click at [334, 296] on div "الاسم خصم [DATE] الوطني 95 اسم الكوبون يجب أن يكون أقل من 50 حرفًا النوع مبلغ ث…" at bounding box center [209, 265] width 418 height 436
click at [374, 254] on input "36.7" at bounding box center [215, 253] width 366 height 23
type input ".7"
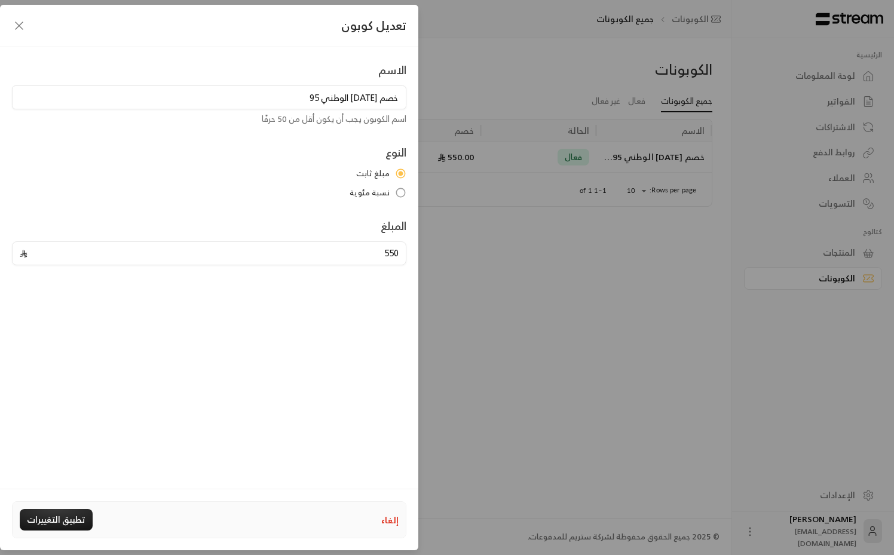
type input "550"
click at [316, 323] on div "الاسم خصم [DATE] الوطني 95 اسم الكوبون يجب أن يكون أقل من 50 حرفًا النوع مبلغ ث…" at bounding box center [209, 265] width 418 height 436
click at [298, 102] on input "خصم [DATE] الوطني 95" at bounding box center [209, 97] width 394 height 24
type input "خصم [DATE] الوطني 95"
type input "خصم [DATE] الوطني (ND95-1)"
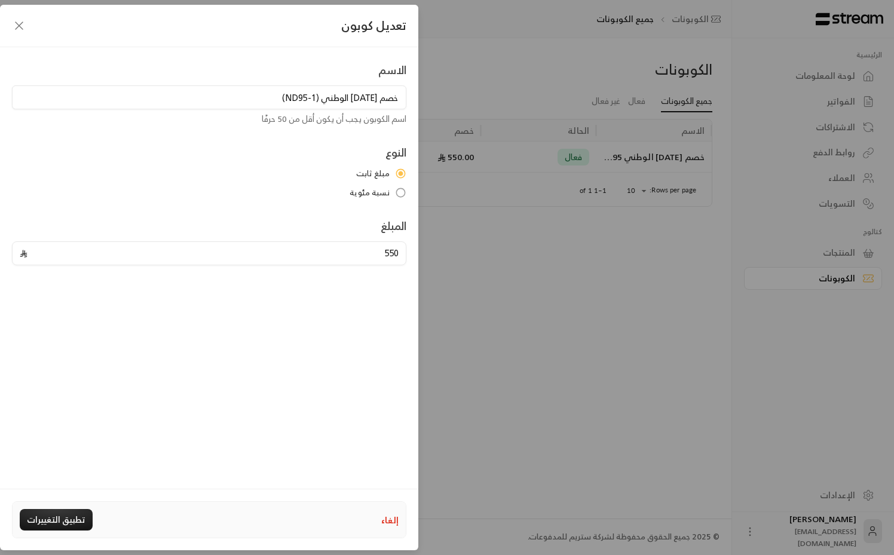
click at [237, 327] on div "الاسم خصم [DATE] الوطني (ND95-1) اسم الكوبون يجب أن يكون أقل من 50 حرفًا النوع …" at bounding box center [209, 265] width 418 height 436
click at [58, 520] on button "تطبيق التغييرات" at bounding box center [56, 520] width 73 height 22
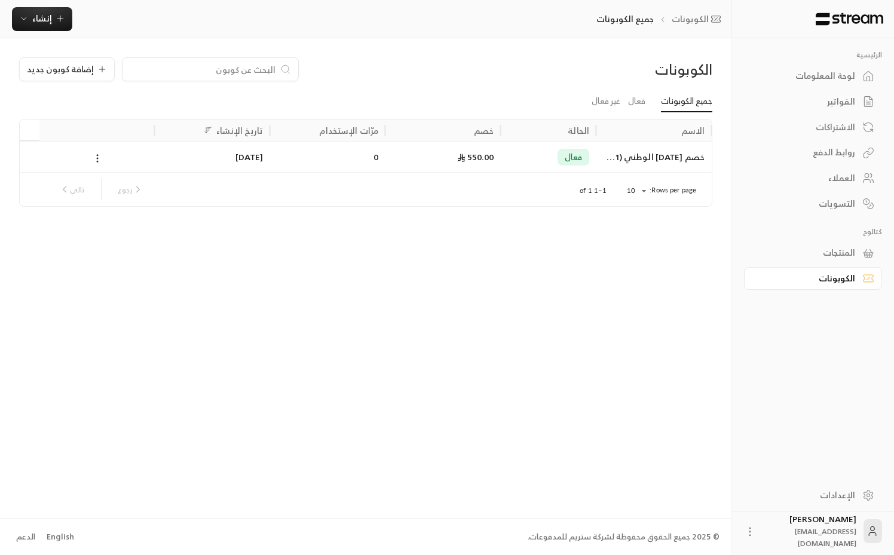
click at [597, 124] on div at bounding box center [596, 131] width 6 height 22
click at [716, 130] on div "الاسم الحالة خصم مرّات الإستخدام تاريخ الإنشاء خصم [DATE] الوطني (ND95-1) فعال …" at bounding box center [366, 163] width 704 height 87
click at [81, 74] on span "إضافة كوبون جديد" at bounding box center [60, 69] width 67 height 8
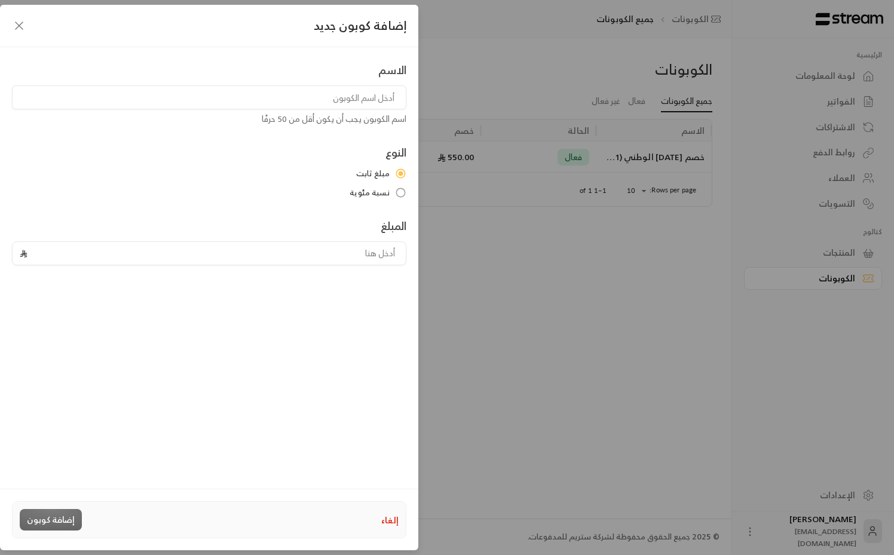
click at [235, 99] on input at bounding box center [209, 97] width 394 height 24
paste input "خصم [DATE] الوطني (ND95-1)"
click at [319, 100] on input "خصم [DATE] الوطني (ND95-1)" at bounding box center [209, 97] width 394 height 24
type input "خصم [DATE] الوطني (ND95-2)"
click at [366, 258] on input "tel" at bounding box center [215, 253] width 366 height 23
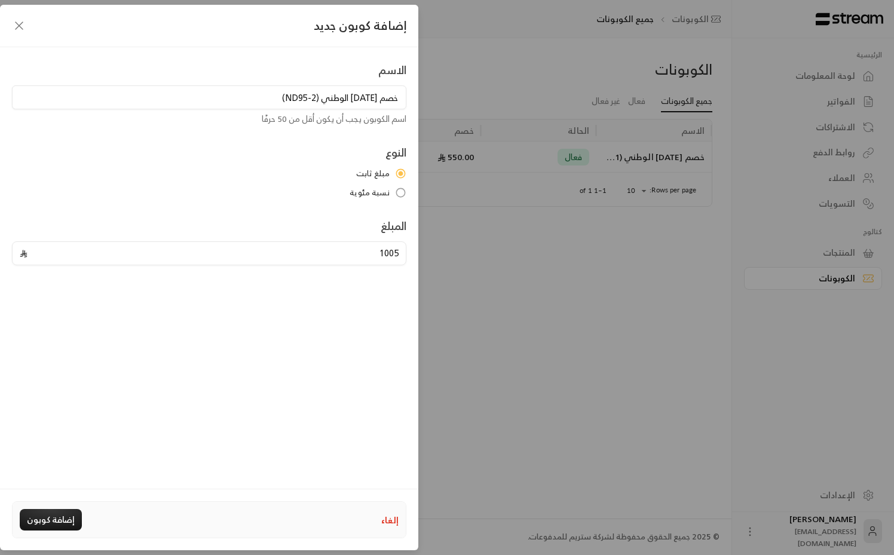
type input "1005"
click at [334, 316] on div "الاسم خصم [DATE] الوطني (ND95-2) اسم الكوبون يجب أن يكون أقل من 50 حرفًا النوع …" at bounding box center [209, 265] width 418 height 436
click at [53, 522] on button "إضافة كوبون" at bounding box center [51, 520] width 62 height 22
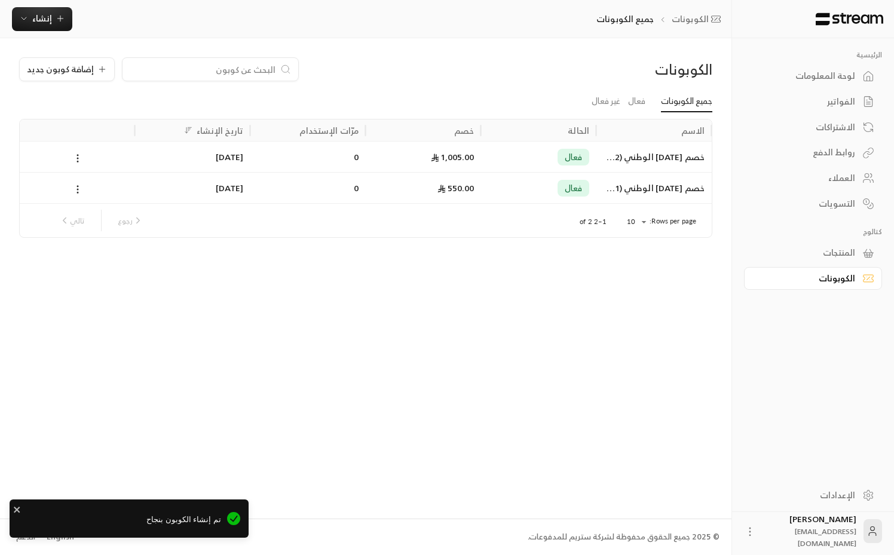
click at [271, 326] on div "الكوبونات إضافة كوبون جديد جميع الكوبونات فعال غير فعال الاسم الحالة خصم مرّات …" at bounding box center [366, 278] width 732 height 480
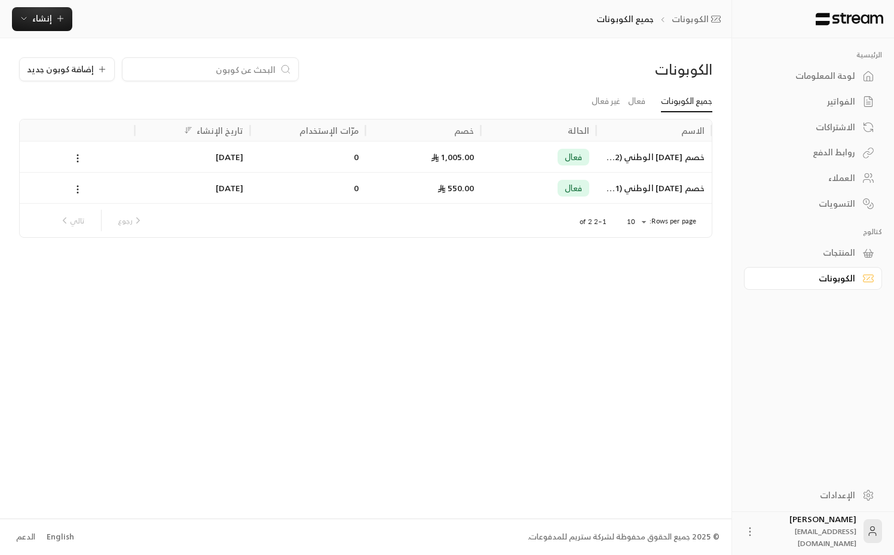
click at [322, 259] on div "الكوبونات إضافة كوبون جديد جميع الكوبونات فعال غير فعال الاسم الحالة خصم مرّات …" at bounding box center [366, 278] width 732 height 480
click at [714, 132] on div "الاسم الحالة خصم مرّات الإستخدام تاريخ الإنشاء خصم [DATE] الوطني (ND95-2) فعال …" at bounding box center [366, 179] width 704 height 118
click at [564, 375] on div "الكوبونات إضافة كوبون جديد جميع الكوبونات فعال غير فعال الاسم الحالة خصم مرّات …" at bounding box center [366, 278] width 732 height 480
click at [843, 162] on link "روابط الدفع" at bounding box center [813, 152] width 138 height 23
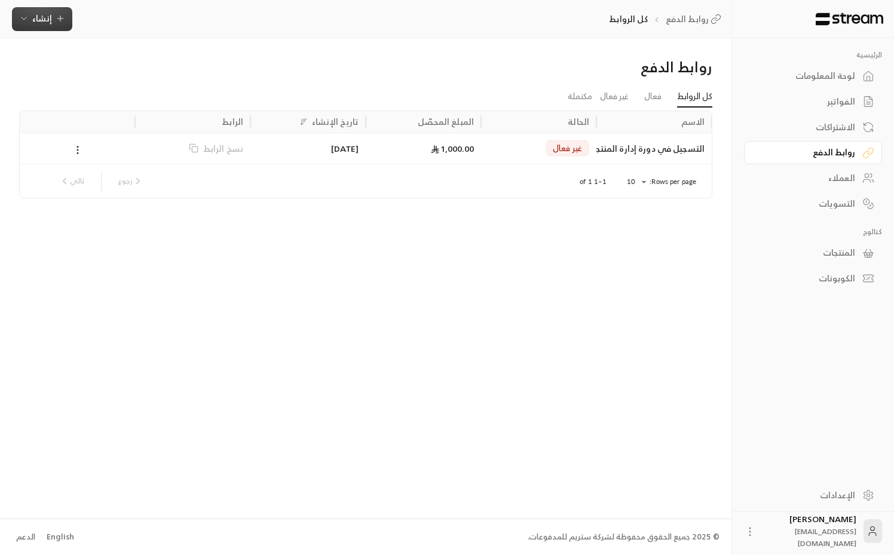
click at [44, 14] on span "إنشاء" at bounding box center [42, 18] width 20 height 15
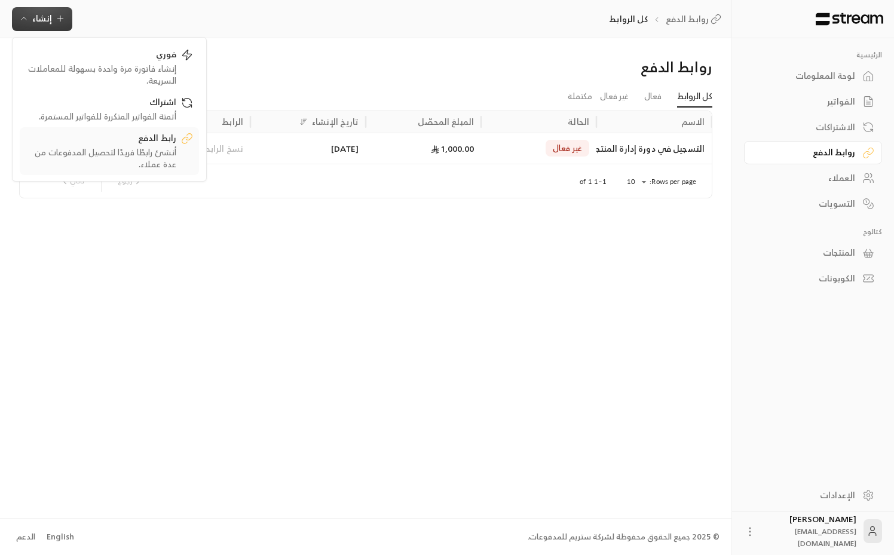
click at [172, 157] on div "أنشئ رابطًا فريدًا لتحصيل المدفوعات من عدة عملاء." at bounding box center [101, 158] width 151 height 24
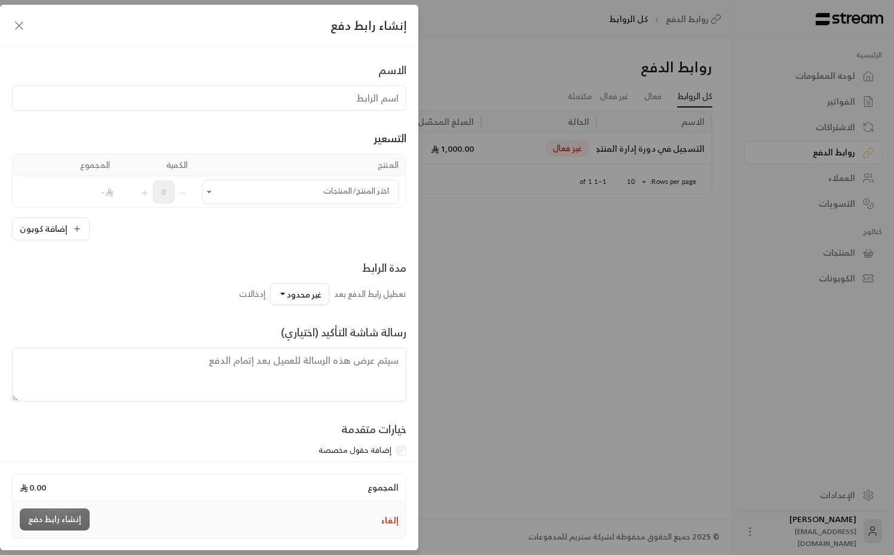
click at [337, 99] on input at bounding box center [209, 97] width 394 height 25
click at [373, 100] on input "مدخل إدارة المنتجات" at bounding box center [209, 97] width 394 height 25
click at [317, 99] on input "مدخل لإدارة المنتجات" at bounding box center [209, 97] width 394 height 25
type input "مدخل لإدارة المنتجات في ال[GEOGRAPHIC_DATA]"
click at [247, 194] on input "اختر المنتج/المنتجات" at bounding box center [300, 192] width 197 height 21
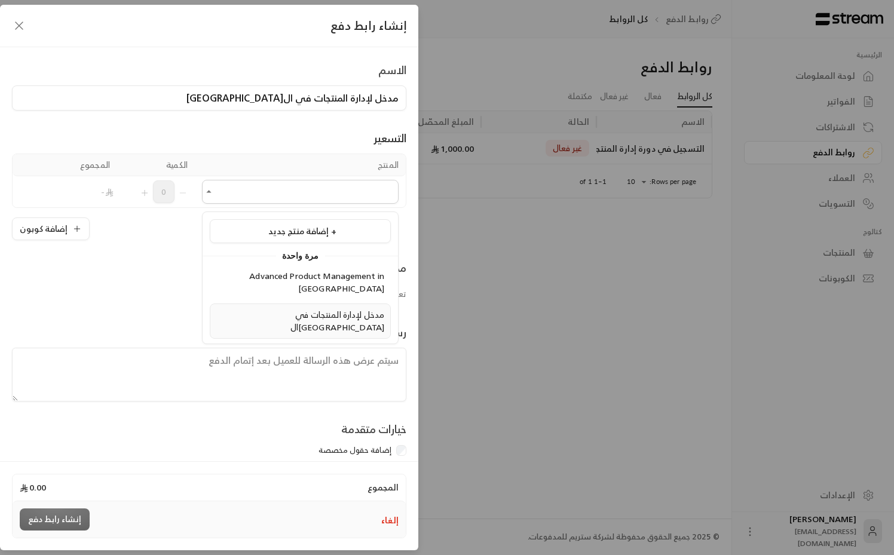
click at [303, 310] on span "مدخل لإدارة المنتجات في ال[GEOGRAPHIC_DATA]" at bounding box center [337, 320] width 94 height 27
type input "**********"
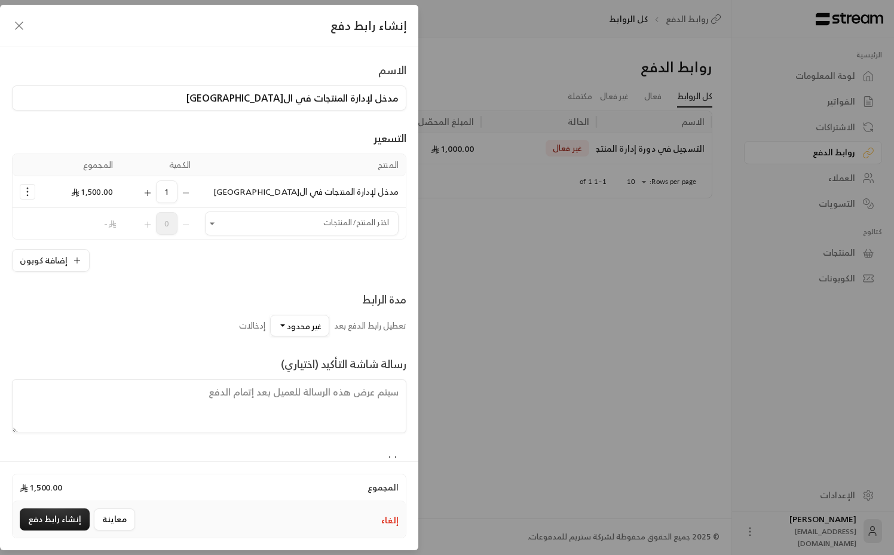
click at [231, 285] on div "مدة الرابط تعطيل رابط الدفع بعد غير محدود إدخالات" at bounding box center [209, 304] width 394 height 65
click at [24, 199] on button "Selected Products" at bounding box center [27, 192] width 14 height 14
click at [59, 223] on span "إضافة كوبون" at bounding box center [74, 222] width 44 height 14
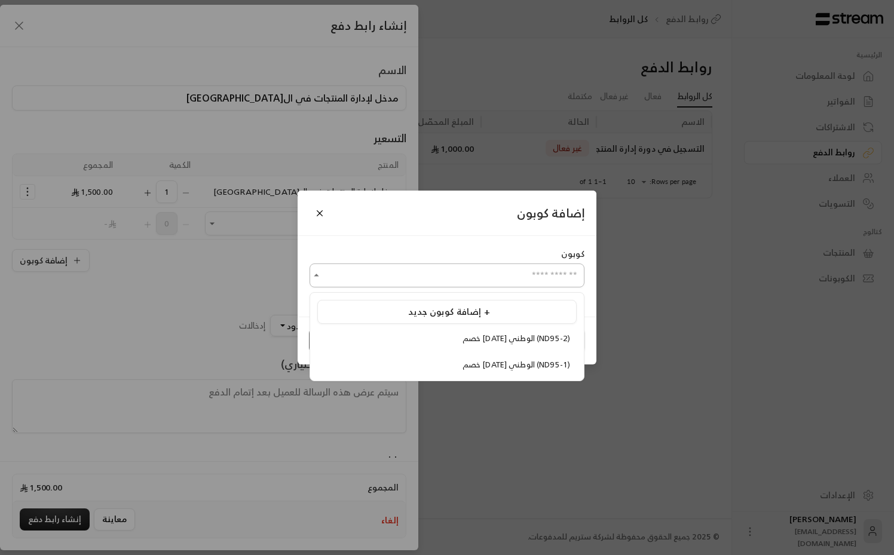
click at [545, 274] on input "اختر المنتج/المنتجات" at bounding box center [447, 275] width 275 height 21
click at [526, 366] on span "خصم [DATE] الوطني (ND95-1)" at bounding box center [517, 365] width 108 height 14
type input "**********"
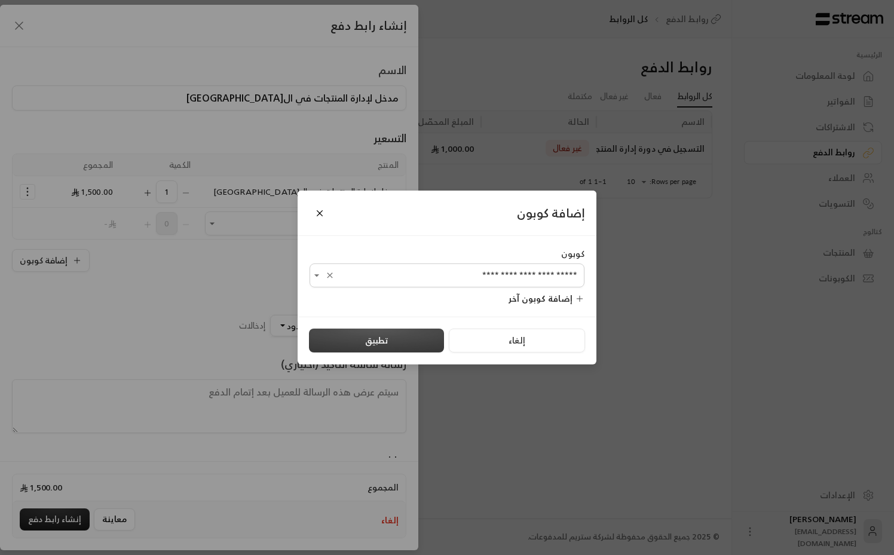
click at [362, 350] on button "تطبيق" at bounding box center [376, 341] width 135 height 24
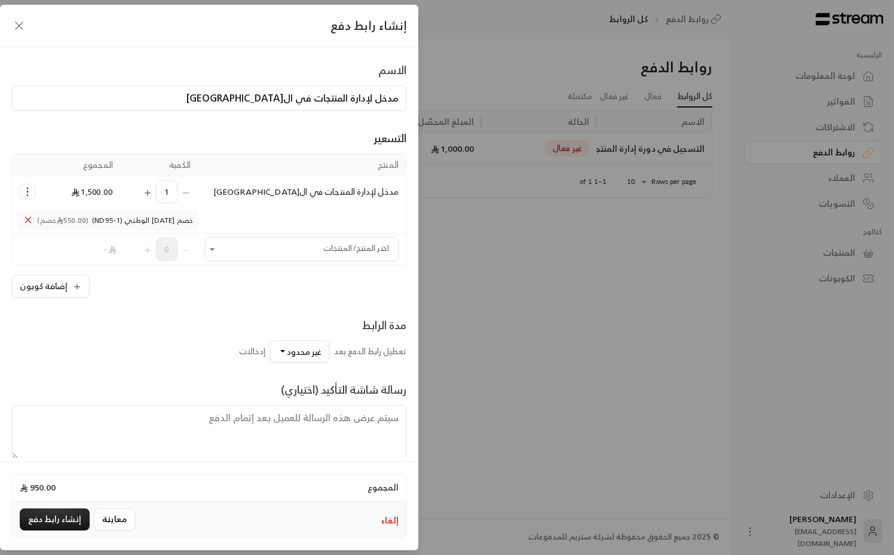
click at [198, 301] on div "مدة الرابط تعطيل رابط الدفع بعد غير محدود إدخالات" at bounding box center [209, 330] width 394 height 65
click at [289, 352] on span "غير محدود" at bounding box center [304, 351] width 35 height 15
click at [297, 325] on span "مخصص" at bounding box center [299, 321] width 32 height 15
click at [297, 323] on input "0" at bounding box center [286, 317] width 42 height 13
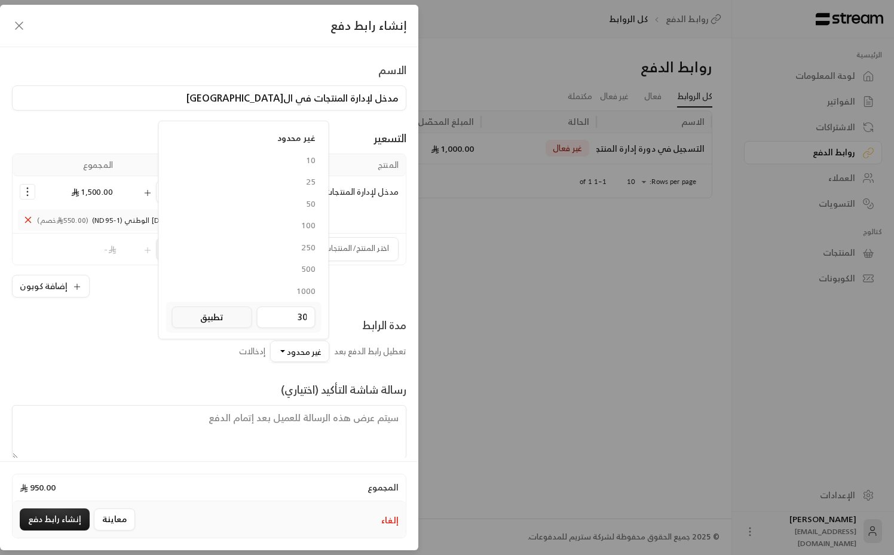
type input "30"
click at [220, 325] on button "تطبيق" at bounding box center [212, 318] width 80 height 22
click at [206, 336] on div "مدة الرابط تعطيل رابط الدفع بعد 30 غير محدود 10 25 50 100 250 500 1000 0 تطبيق …" at bounding box center [209, 339] width 406 height 45
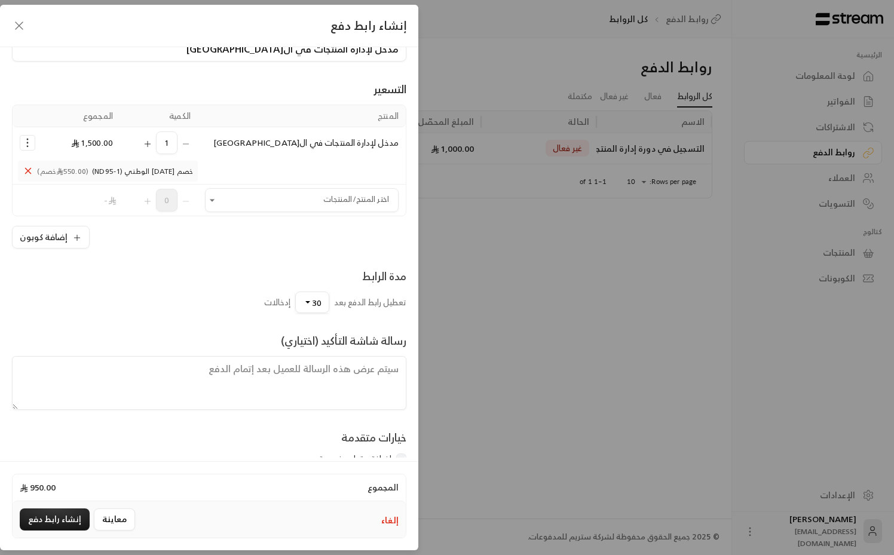
scroll to position [78, 0]
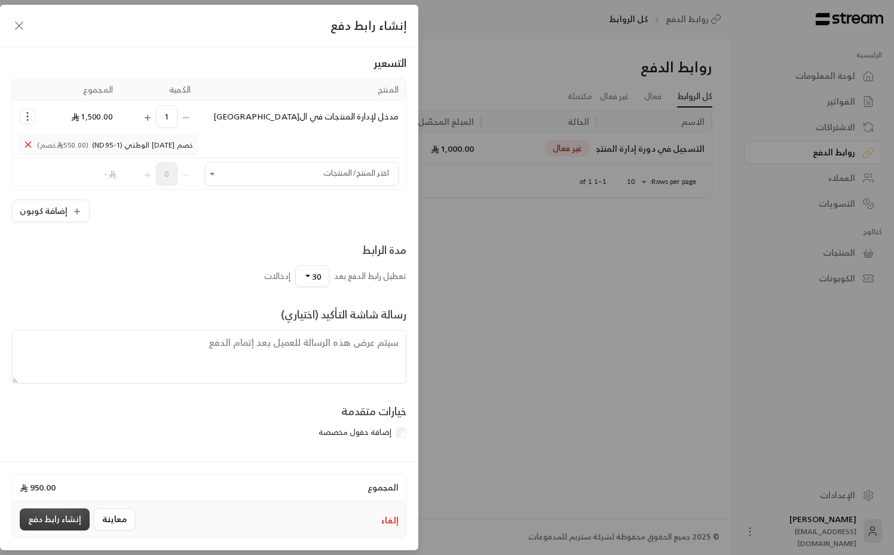
click at [39, 519] on button "إنشاء رابط دفع" at bounding box center [55, 520] width 70 height 22
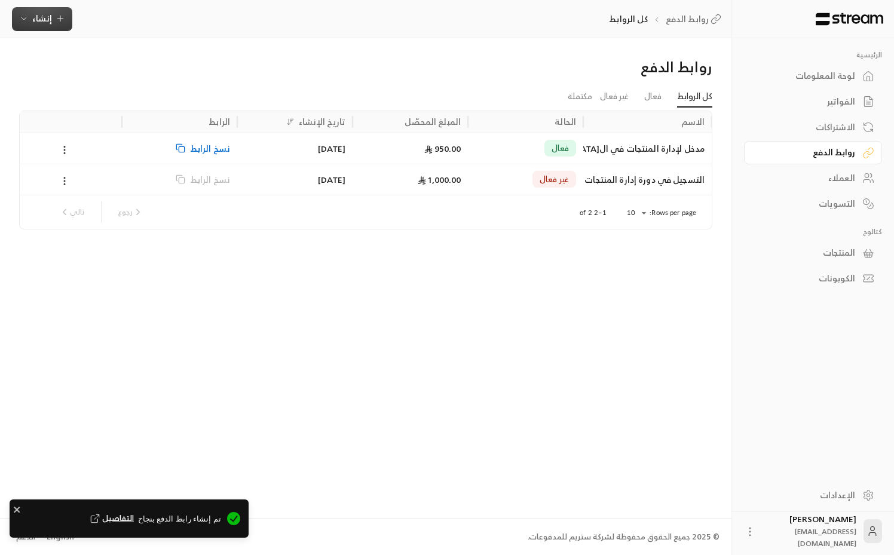
click at [715, 124] on div "الاسم الحالة المبلغ المحصّل تاريخ الإنشاء الرابط مدخل لإدارة المنتجات في السعود…" at bounding box center [366, 170] width 704 height 118
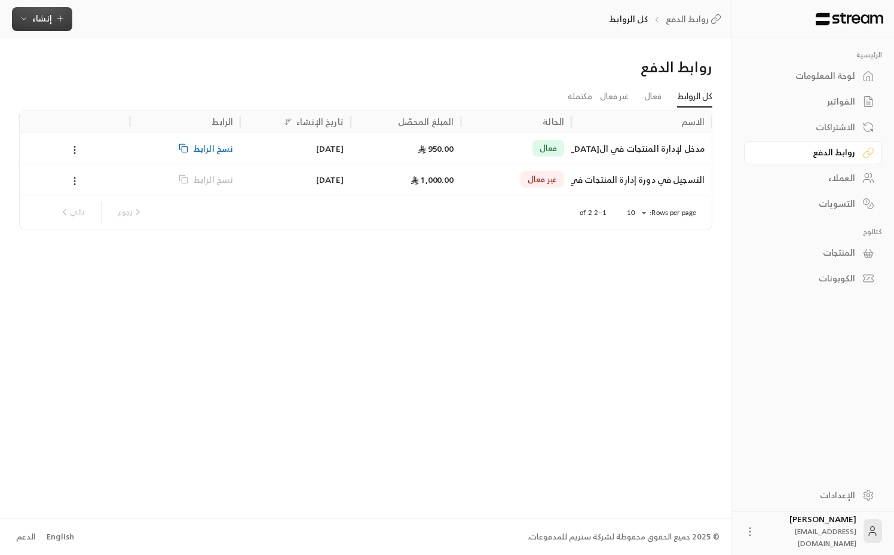
click at [41, 14] on span "إنشاء" at bounding box center [42, 18] width 20 height 15
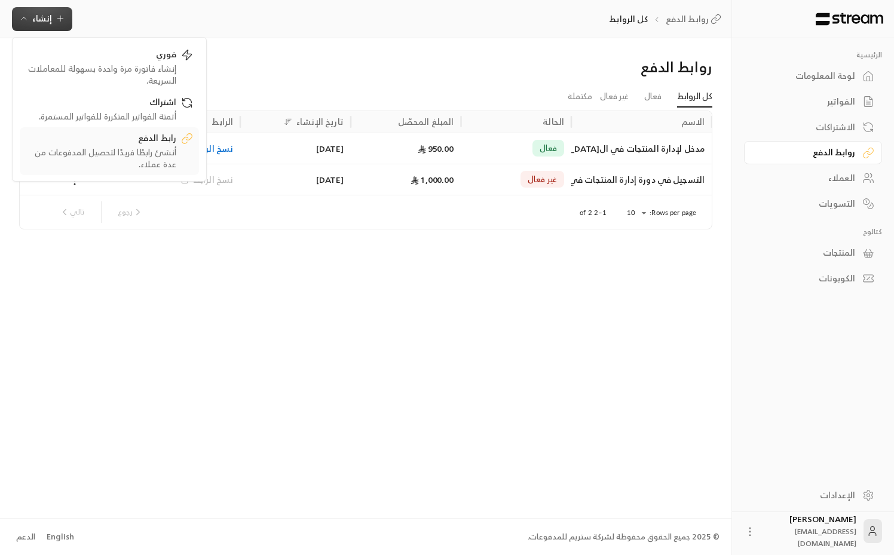
click at [102, 155] on div "أنشئ رابطًا فريدًا لتحصيل المدفوعات من عدة عملاء." at bounding box center [101, 158] width 151 height 24
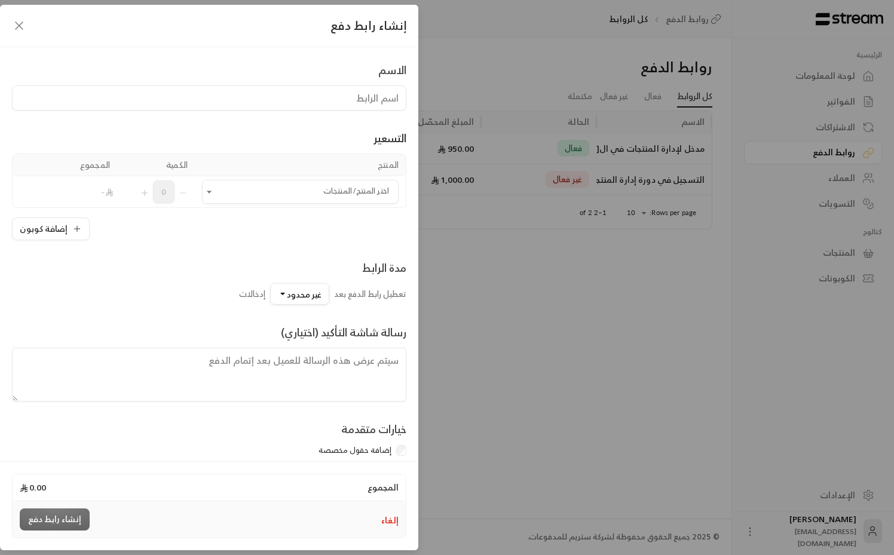
click at [320, 105] on input at bounding box center [209, 97] width 394 height 25
type input "Advanced Product Management in [GEOGRAPHIC_DATA]"
click at [230, 194] on input "اختر المنتج/المنتجات" at bounding box center [300, 192] width 197 height 21
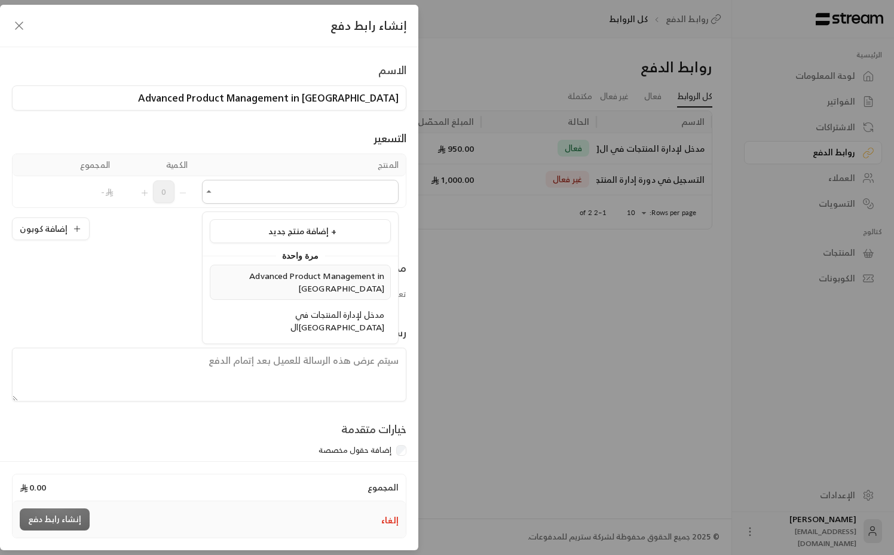
click at [285, 283] on span "Advanced Product Management in [GEOGRAPHIC_DATA]" at bounding box center [316, 281] width 135 height 27
type input "**********"
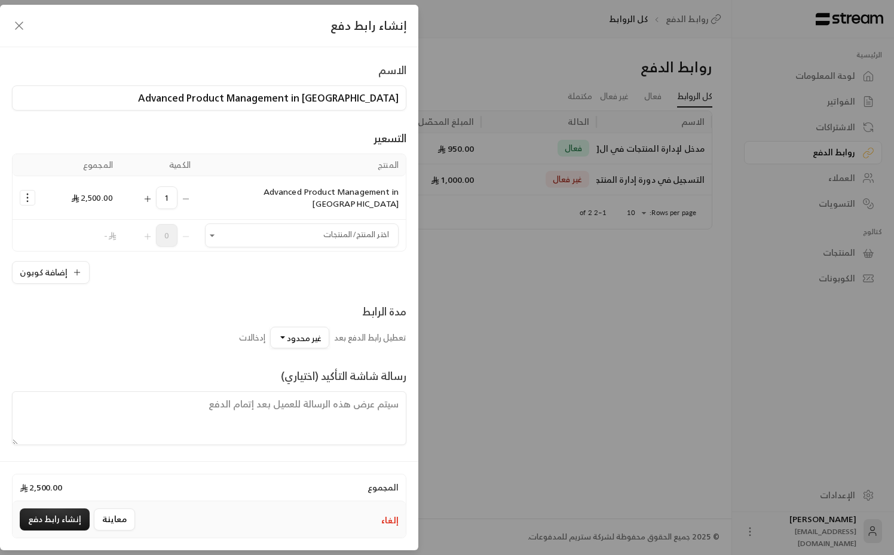
click at [23, 196] on icon "Selected Products" at bounding box center [28, 198] width 12 height 12
click at [71, 228] on span "إضافة كوبون" at bounding box center [74, 228] width 44 height 14
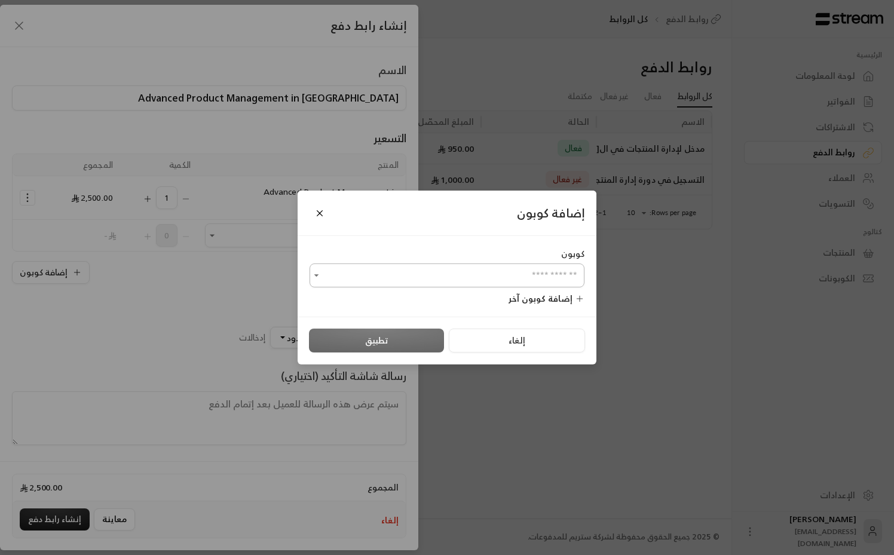
click at [455, 277] on input "اختر المنتج/المنتجات" at bounding box center [447, 275] width 275 height 21
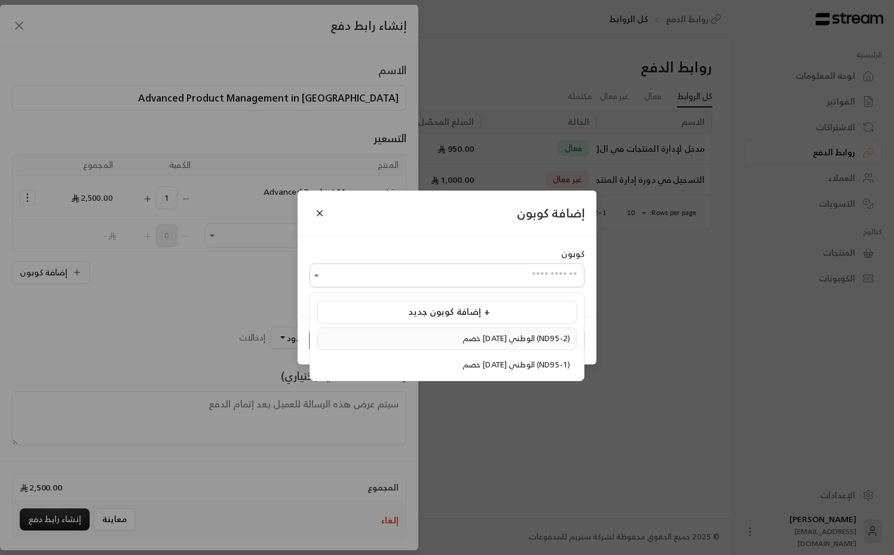
click at [543, 343] on span "خصم [DATE] الوطني (ND95-2)" at bounding box center [517, 339] width 108 height 14
type input "**********"
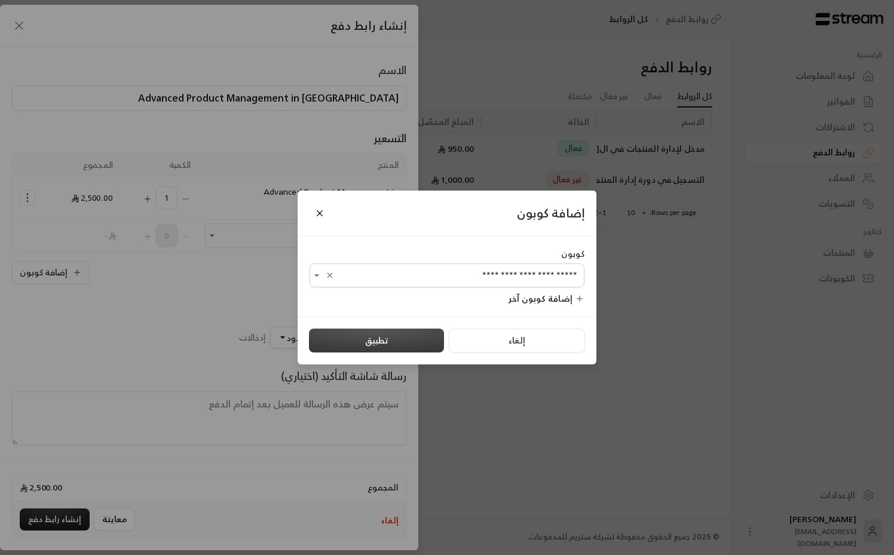
click at [385, 341] on button "تطبيق" at bounding box center [376, 341] width 135 height 24
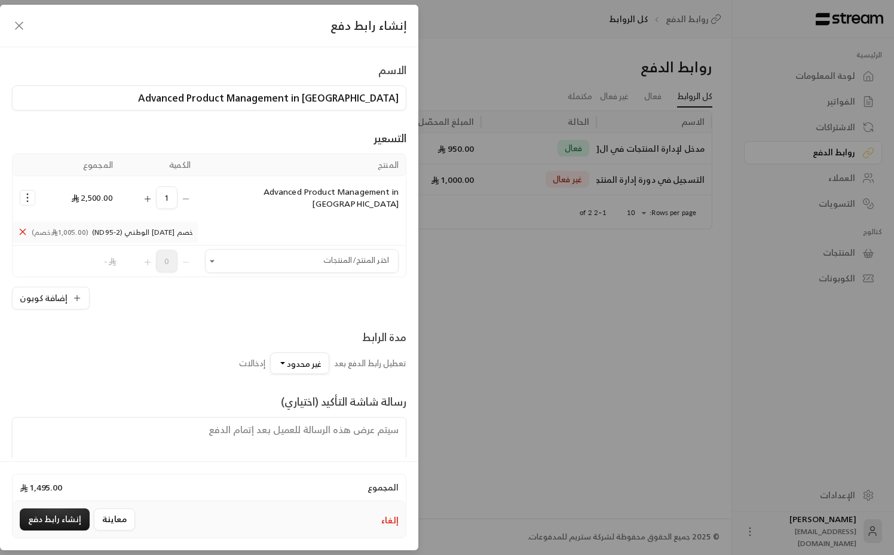
click at [185, 310] on div "مدة الرابط تعطيل رابط الدفع بعد غير محدود إدخالات" at bounding box center [209, 342] width 394 height 65
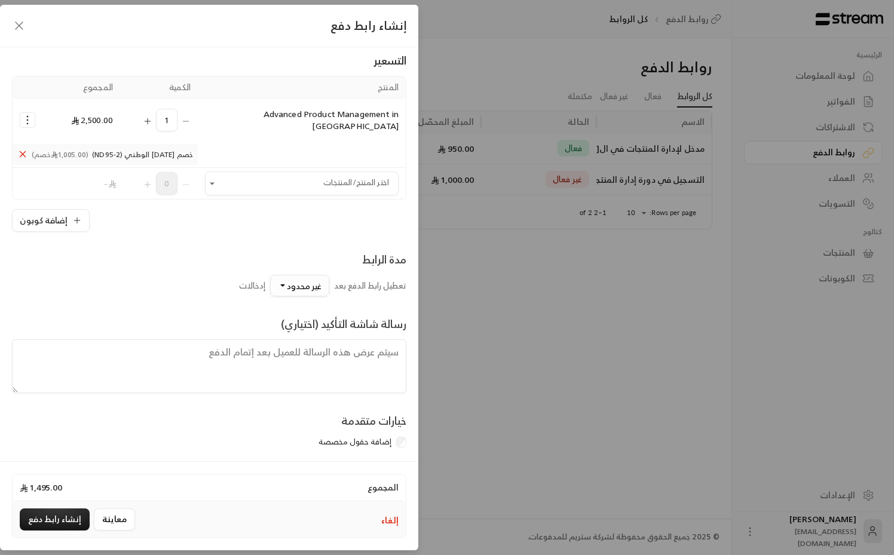
click at [281, 278] on button "غير محدود" at bounding box center [299, 286] width 59 height 22
click at [307, 249] on span "مخصص" at bounding box center [299, 256] width 32 height 15
click at [297, 245] on input "0" at bounding box center [286, 251] width 42 height 13
type input "30"
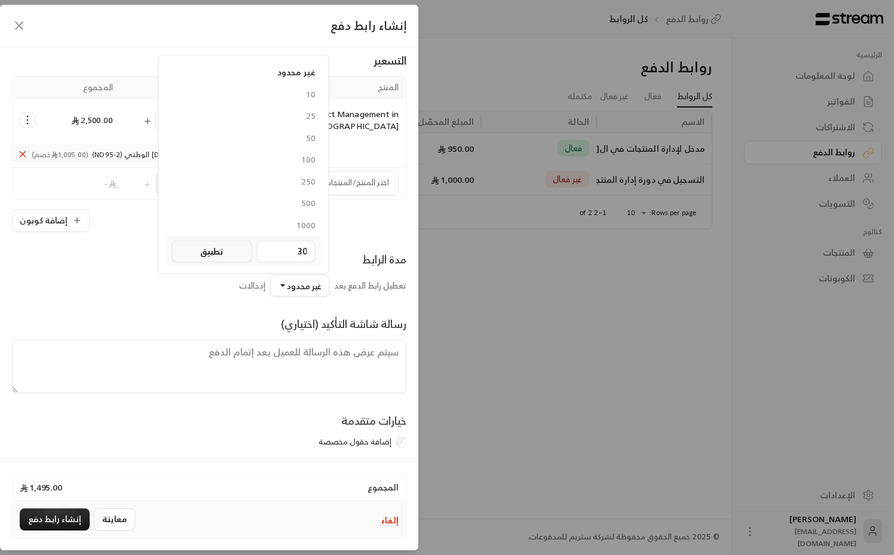
click at [225, 252] on button "تطبيق" at bounding box center [212, 252] width 80 height 22
click at [181, 283] on div "مدة الرابط تعطيل رابط الدفع بعد 30 غير محدود 10 25 50 100 250 500 1000 0 تطبيق …" at bounding box center [209, 273] width 406 height 45
click at [111, 517] on button "معاينة" at bounding box center [114, 520] width 41 height 22
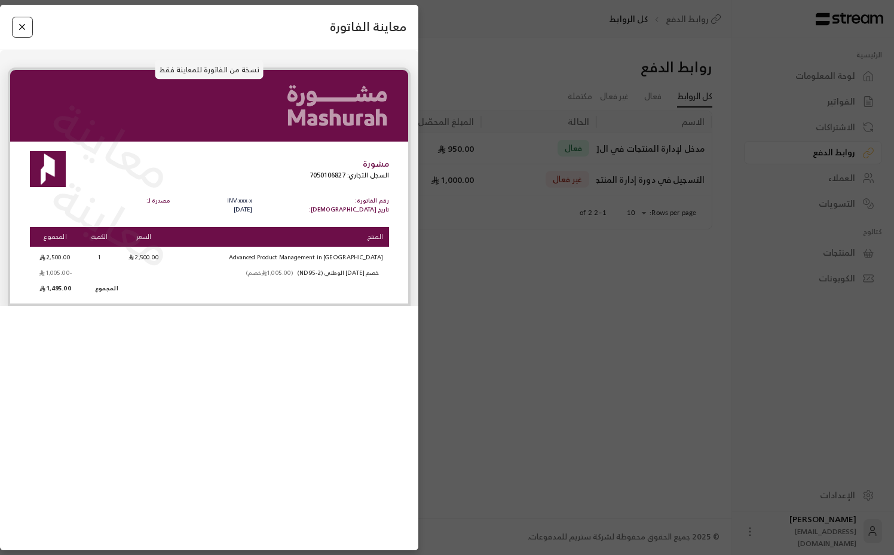
click at [22, 26] on button "Close" at bounding box center [22, 27] width 21 height 21
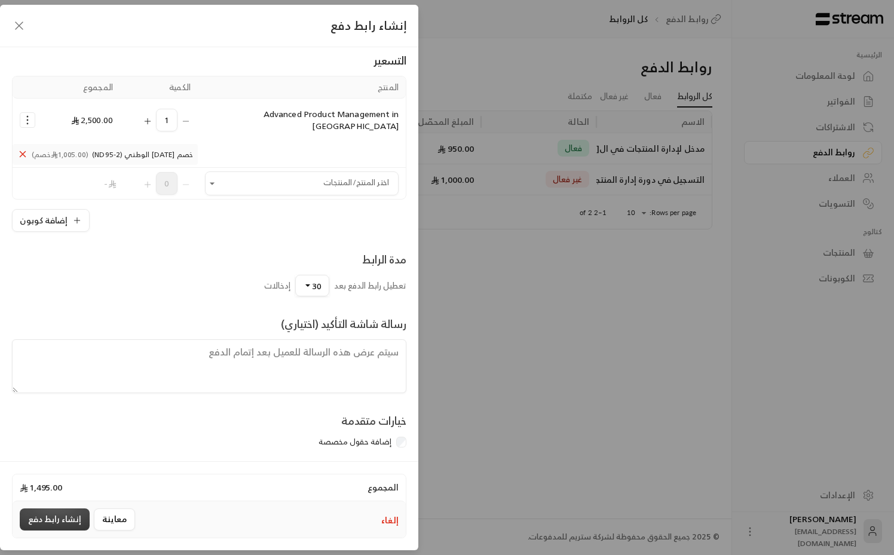
click at [54, 522] on button "إنشاء رابط دفع" at bounding box center [55, 520] width 70 height 22
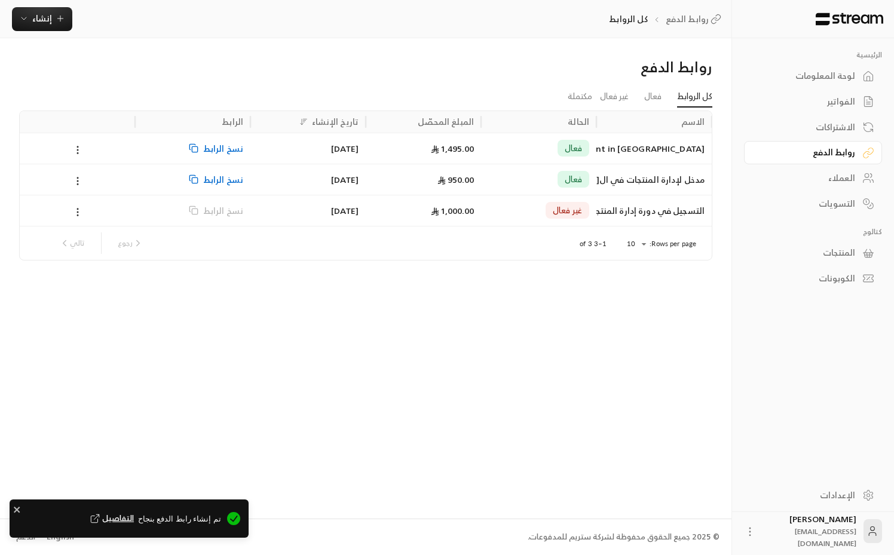
click at [262, 396] on div "روابط الدفع كل الروابط فعال غير فعال مكتملة الاسم الحالة المبلغ المحصّل تاريخ ا…" at bounding box center [366, 278] width 732 height 480
click at [79, 157] on div at bounding box center [77, 148] width 101 height 30
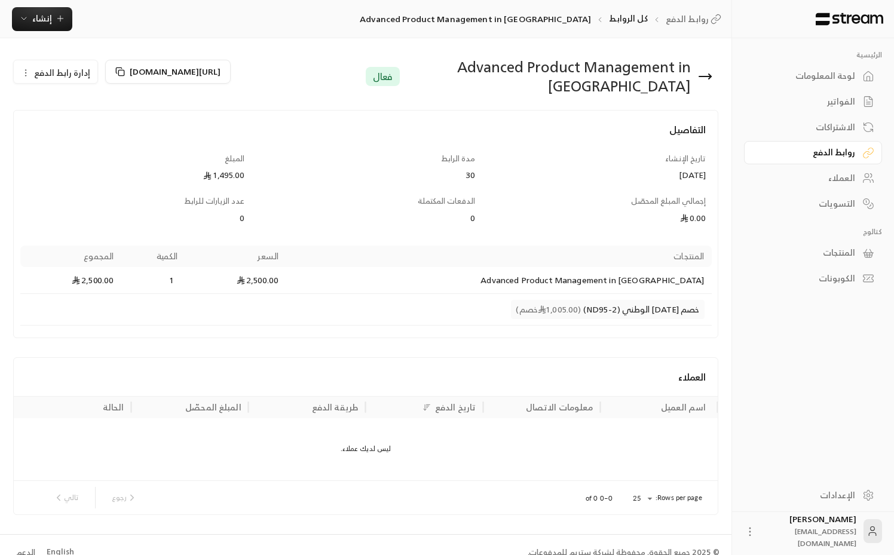
click at [19, 72] on button "إدارة رابط الدفع" at bounding box center [56, 72] width 84 height 24
click at [284, 98] on div "Advanced Product Management in KSA فعال [URL][DOMAIN_NAME] إدارة رابط الدفع تعط…" at bounding box center [365, 83] width 705 height 53
click at [150, 79] on span "[URL][DOMAIN_NAME]" at bounding box center [175, 71] width 91 height 15
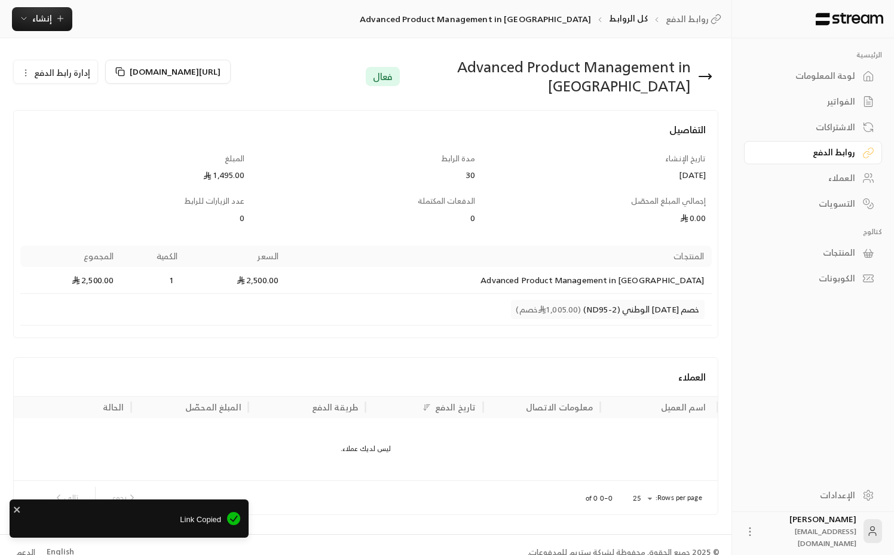
click at [317, 212] on div "0" at bounding box center [365, 218] width 219 height 12
click at [472, 169] on div "30" at bounding box center [365, 175] width 219 height 12
click at [489, 169] on div "[DATE]" at bounding box center [596, 175] width 219 height 12
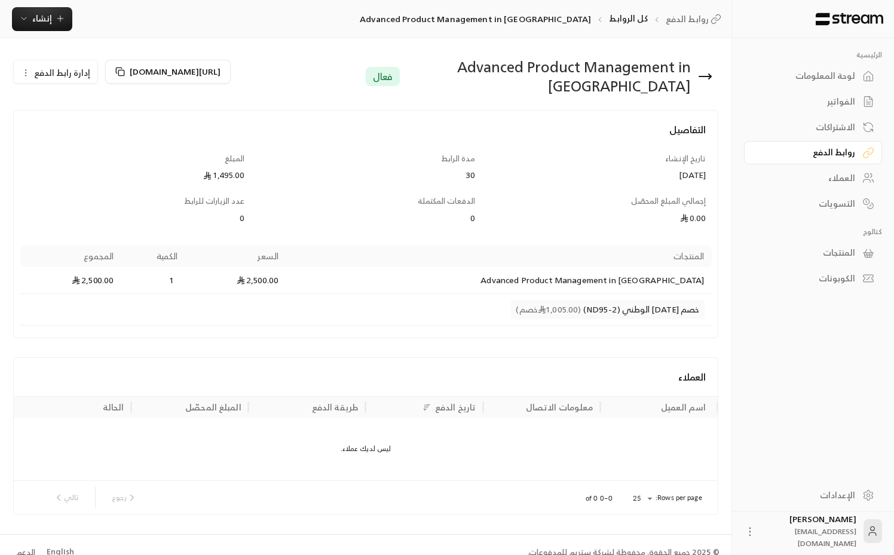
click at [847, 154] on div "روابط الدفع" at bounding box center [807, 152] width 96 height 12
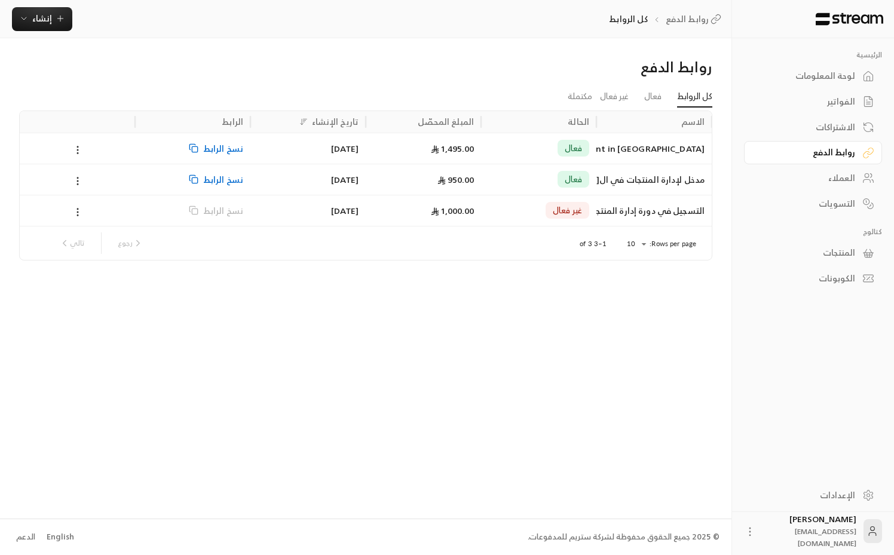
click at [332, 410] on div "روابط الدفع كل الروابط فعال غير فعال مكتملة الاسم الحالة المبلغ المحصّل تاريخ ا…" at bounding box center [366, 278] width 732 height 480
click at [849, 80] on div "لوحة المعلومات" at bounding box center [807, 76] width 96 height 12
